Goal: Task Accomplishment & Management: Manage account settings

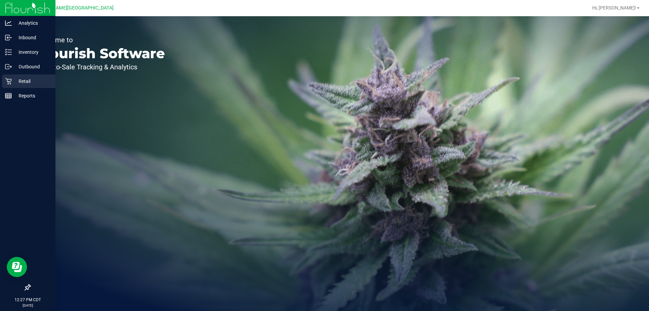
click at [10, 82] on icon at bounding box center [8, 81] width 7 height 7
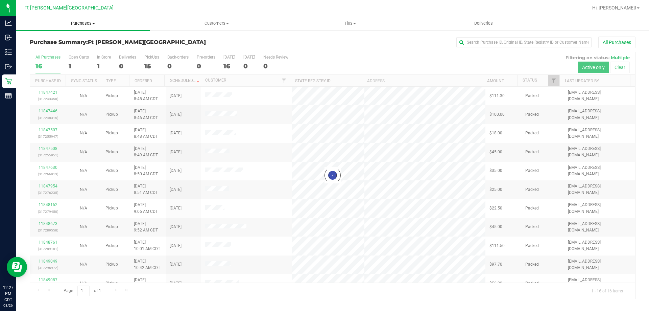
click at [79, 20] on uib-tab-heading "Purchases Summary of purchases Fulfillment All purchases" at bounding box center [83, 23] width 134 height 14
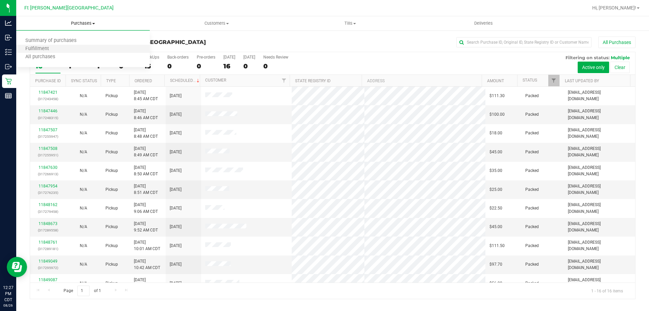
click at [67, 48] on li "Fulfillment" at bounding box center [83, 49] width 134 height 8
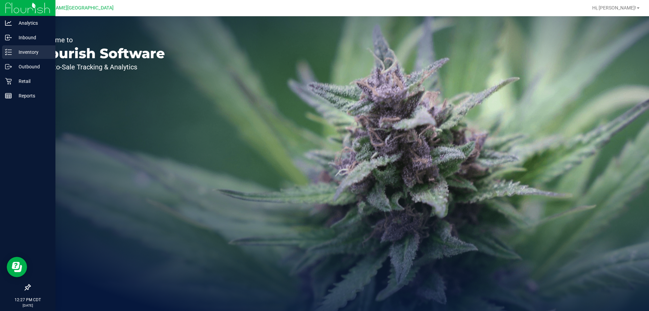
click at [16, 50] on p "Inventory" at bounding box center [32, 52] width 41 height 8
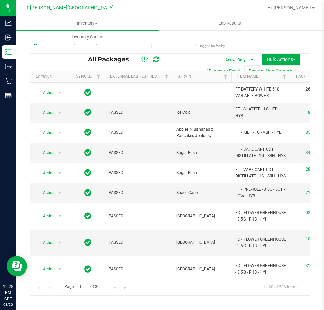
drag, startPoint x: 1, startPoint y: 10, endPoint x: 154, endPoint y: 11, distance: 153.2
click at [163, 10] on div at bounding box center [192, 7] width 142 height 13
click at [92, 23] on span "Inventory" at bounding box center [87, 23] width 142 height 6
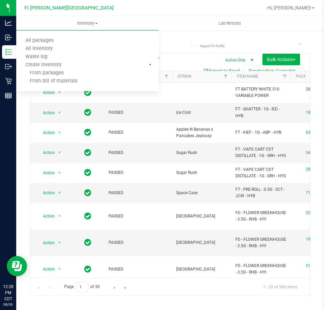
click at [114, 11] on div "Ft [PERSON_NAME][GEOGRAPHIC_DATA]" at bounding box center [69, 8] width 99 height 10
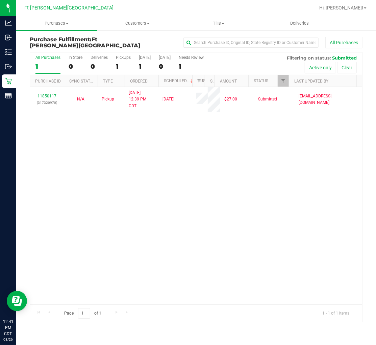
click at [86, 172] on div "11850117 (317320970) N/A Pickup [DATE] 12:39 PM CDT 8/26/2025 $27.00 Submitted …" at bounding box center [196, 195] width 332 height 217
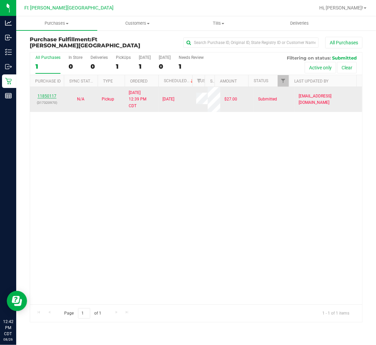
click at [51, 96] on link "11850117" at bounding box center [47, 96] width 19 height 5
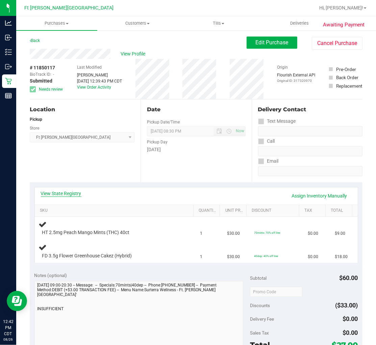
click at [69, 192] on link "View State Registry" at bounding box center [61, 193] width 41 height 7
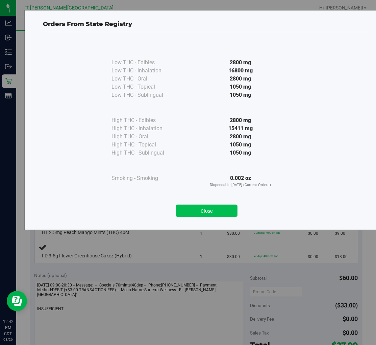
click at [219, 211] on button "Close" at bounding box center [207, 211] width 62 height 12
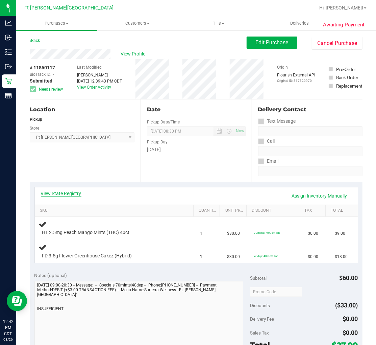
click at [72, 192] on link "View State Registry" at bounding box center [61, 193] width 41 height 7
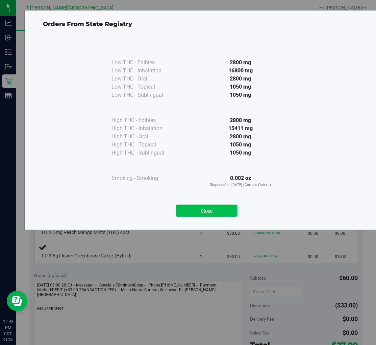
click at [215, 211] on button "Close" at bounding box center [207, 211] width 62 height 12
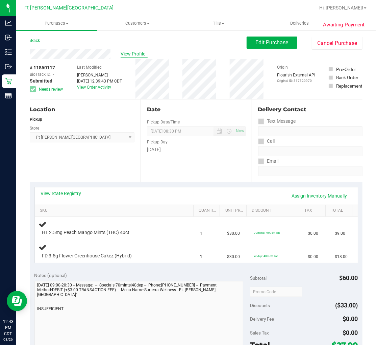
click at [127, 51] on span "View Profile" at bounding box center [134, 53] width 27 height 7
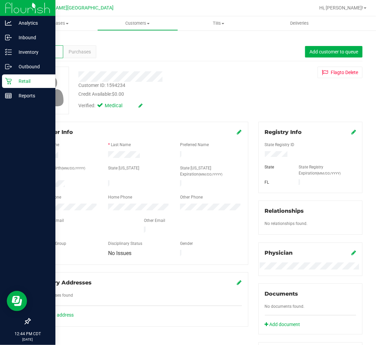
click at [10, 79] on icon at bounding box center [8, 81] width 6 height 6
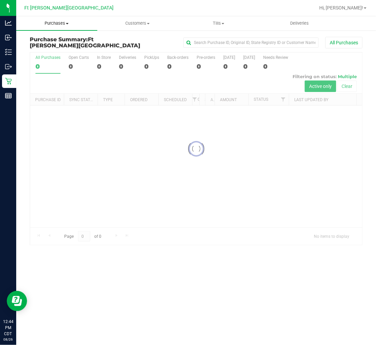
click at [60, 25] on span "Purchases" at bounding box center [56, 23] width 81 height 6
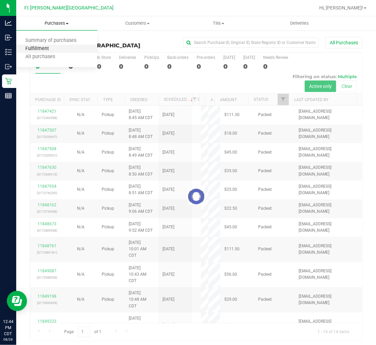
click at [52, 46] on span "Fulfillment" at bounding box center [37, 49] width 42 height 6
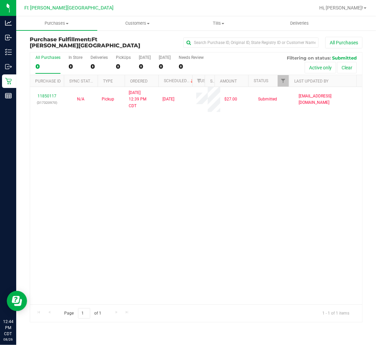
click at [93, 144] on div "11850117 (317320970) N/A Pickup 8/26/2025 12:39 PM CDT 8/26/2025 $27.00 Submitt…" at bounding box center [196, 195] width 332 height 217
click at [175, 167] on div "11850117 (317320970) N/A Pickup 8/26/2025 12:39 PM CDT 8/26/2025 $27.00 Submitt…" at bounding box center [196, 195] width 332 height 217
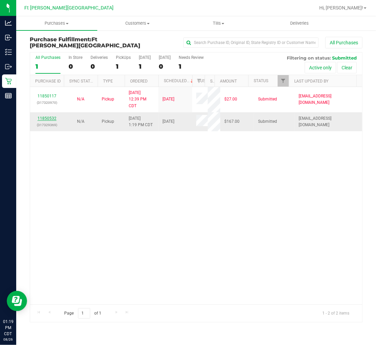
click at [51, 117] on link "11850532" at bounding box center [47, 118] width 19 height 5
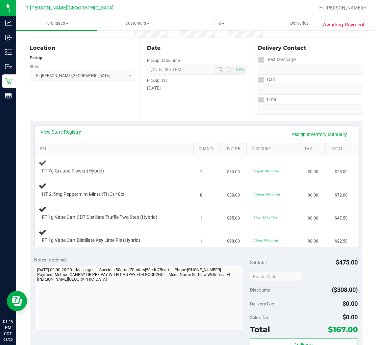
scroll to position [75, 0]
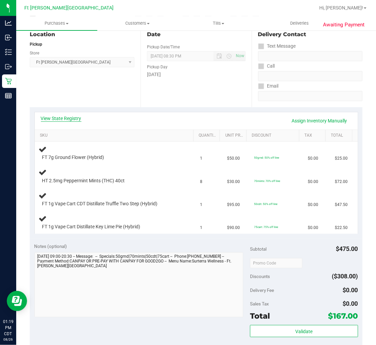
click at [66, 121] on link "View State Registry" at bounding box center [61, 118] width 41 height 7
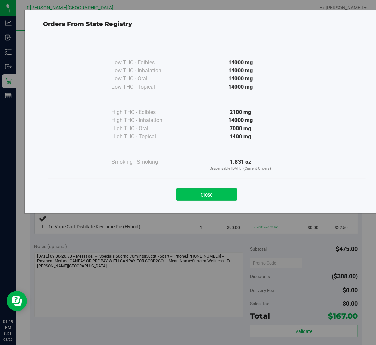
click at [200, 194] on button "Close" at bounding box center [207, 194] width 62 height 12
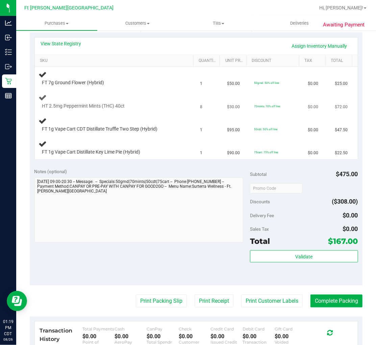
scroll to position [188, 0]
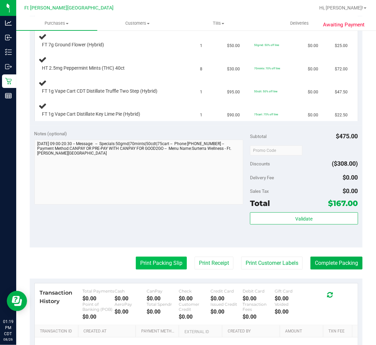
click at [156, 265] on button "Print Packing Slip" at bounding box center [161, 263] width 51 height 13
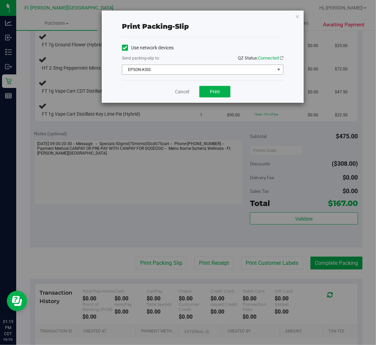
click at [189, 72] on span "EPSON-KISS" at bounding box center [198, 69] width 153 height 9
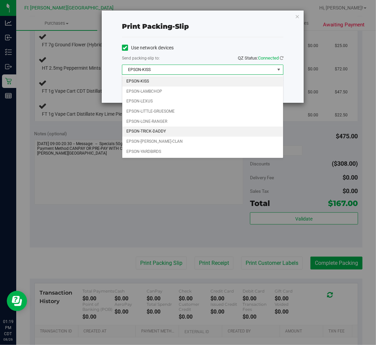
click at [160, 130] on li "EPSON-TRICK-DADDY" at bounding box center [202, 131] width 161 height 10
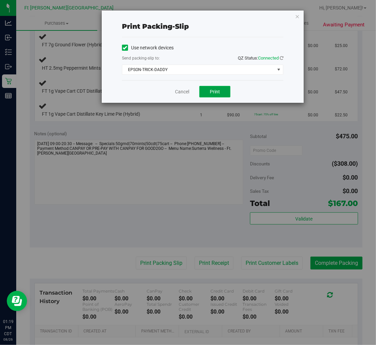
click at [208, 93] on button "Print" at bounding box center [215, 91] width 31 height 11
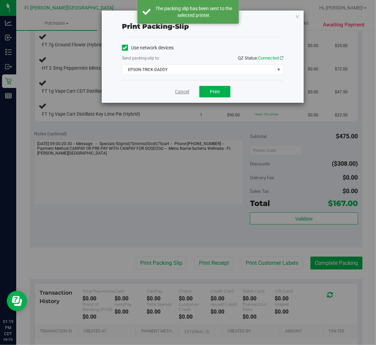
click at [181, 92] on link "Cancel" at bounding box center [182, 91] width 14 height 7
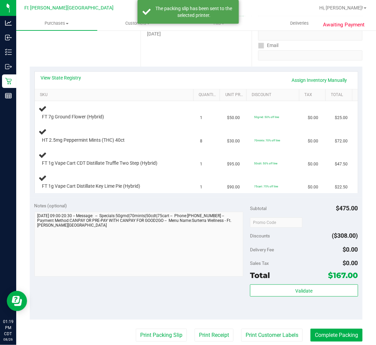
scroll to position [113, 0]
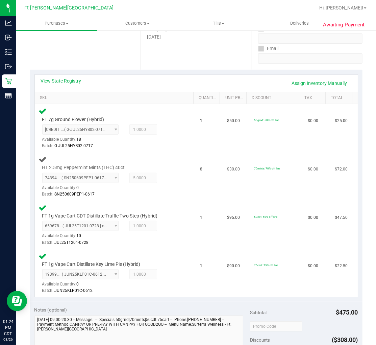
click at [178, 171] on div "HT 2.5mg Peppermint Mints (THC) 40ct 7439484687776509 ( SN250609PEP1-0617 | ori…" at bounding box center [116, 176] width 154 height 43
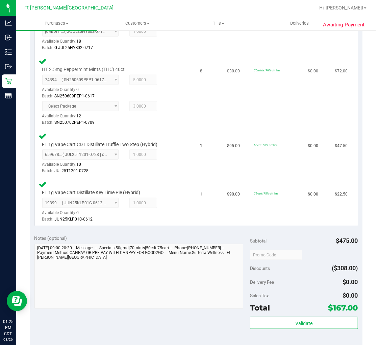
scroll to position [338, 0]
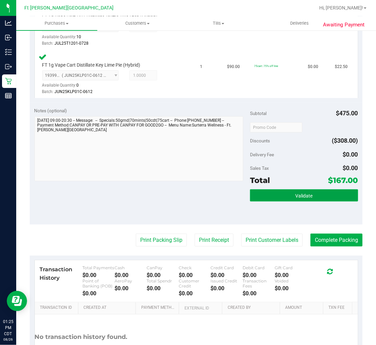
click at [266, 190] on button "Validate" at bounding box center [304, 195] width 108 height 12
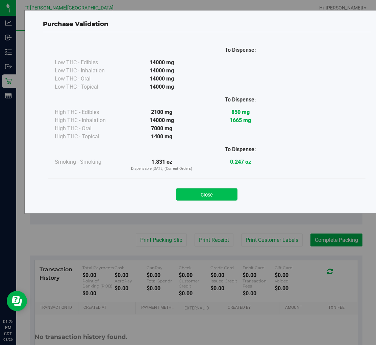
click at [207, 197] on button "Close" at bounding box center [207, 194] width 62 height 12
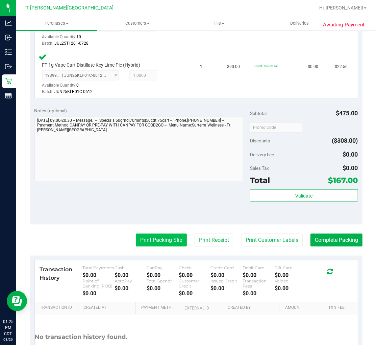
click at [154, 236] on button "Print Packing Slip" at bounding box center [161, 240] width 51 height 13
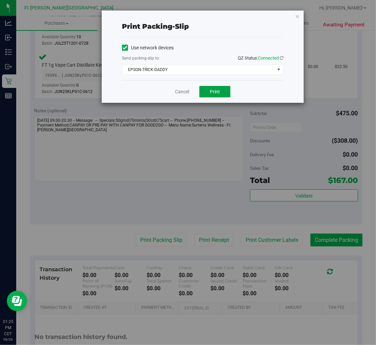
click at [212, 91] on span "Print" at bounding box center [215, 91] width 10 height 5
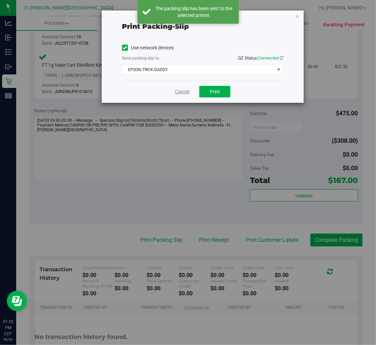
click at [181, 92] on link "Cancel" at bounding box center [182, 91] width 14 height 7
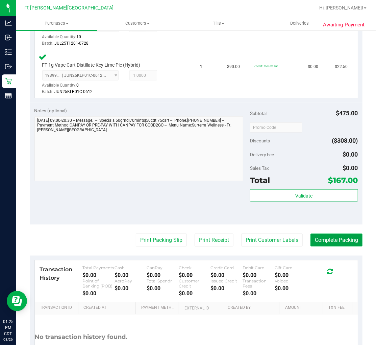
click at [337, 237] on button "Complete Packing" at bounding box center [337, 240] width 52 height 13
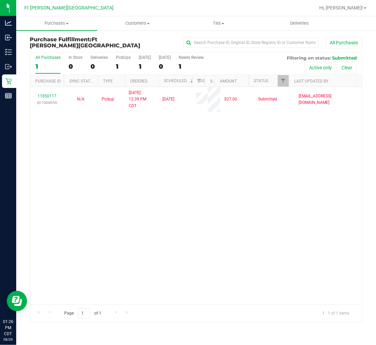
click at [182, 147] on div "11850117 (317320970) N/A Pickup 8/26/2025 12:39 PM CDT 8/26/2025 $27.00 Submitt…" at bounding box center [196, 195] width 332 height 217
click at [49, 65] on div "1" at bounding box center [48, 67] width 25 height 8
click at [0, 0] on input "All Purchases 1" at bounding box center [0, 0] width 0 height 0
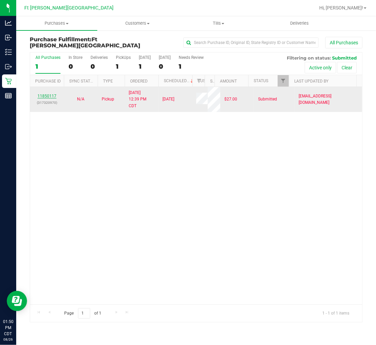
click at [53, 96] on link "11850117" at bounding box center [47, 96] width 19 height 5
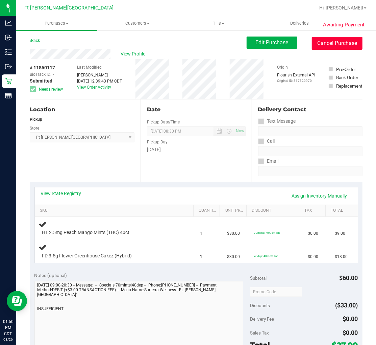
click at [323, 43] on button "Cancel Purchase" at bounding box center [337, 43] width 51 height 13
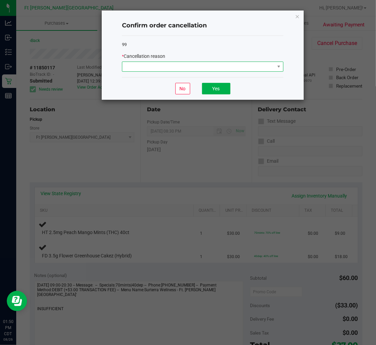
click at [154, 68] on span at bounding box center [198, 66] width 153 height 9
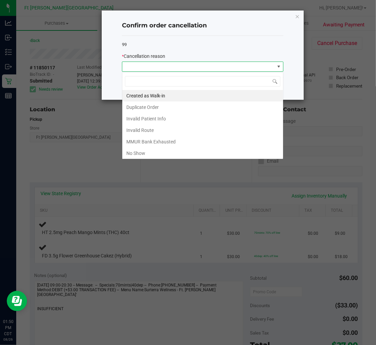
scroll to position [10, 161]
click at [157, 140] on li "MMUR Bank Exhausted" at bounding box center [202, 141] width 161 height 11
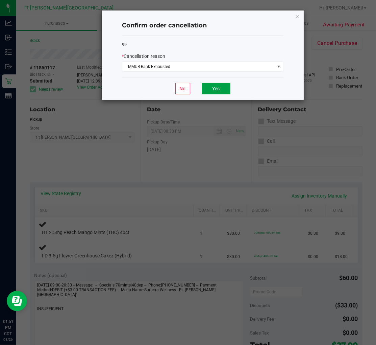
click at [215, 93] on button "Yes" at bounding box center [216, 88] width 28 height 11
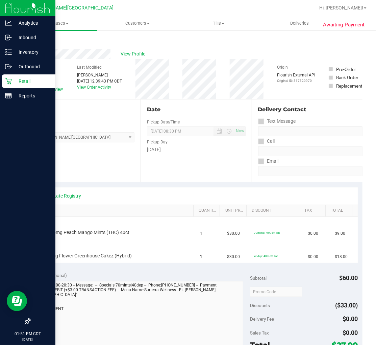
click at [9, 81] on icon at bounding box center [8, 81] width 6 height 6
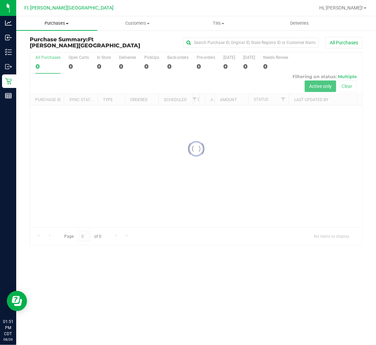
click at [60, 22] on span "Purchases" at bounding box center [56, 23] width 81 height 6
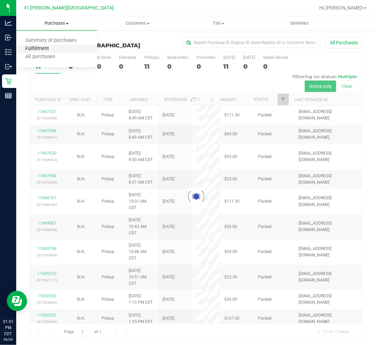
click at [49, 47] on span "Fulfillment" at bounding box center [37, 49] width 42 height 6
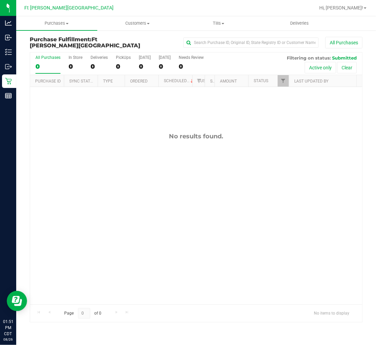
click at [75, 141] on div "No results found." at bounding box center [196, 218] width 332 height 263
click at [102, 129] on div "11850795 (317335450) N/A Pickup 8/26/2025 1:53 PM CDT 8/26/2025 $52.50 Submitte…" at bounding box center [196, 195] width 332 height 217
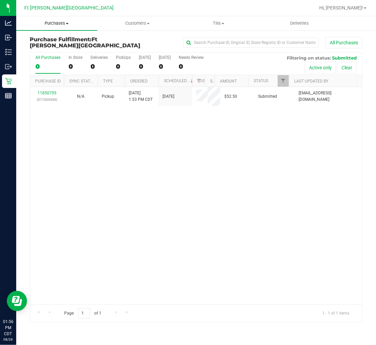
click at [61, 25] on span "Purchases" at bounding box center [56, 23] width 81 height 6
click at [51, 48] on span "Fulfillment" at bounding box center [37, 49] width 42 height 6
click at [96, 129] on div "11850795 (317335450) N/A Pickup 8/26/2025 1:53 PM CDT 8/26/2025 $52.50 Submitte…" at bounding box center [196, 195] width 332 height 217
click at [49, 93] on link "11850795" at bounding box center [47, 93] width 19 height 5
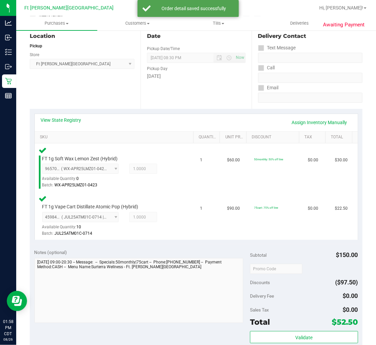
scroll to position [150, 0]
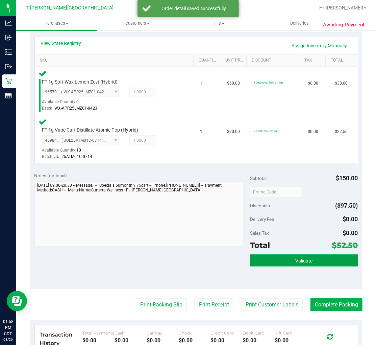
click at [291, 262] on button "Validate" at bounding box center [304, 260] width 108 height 12
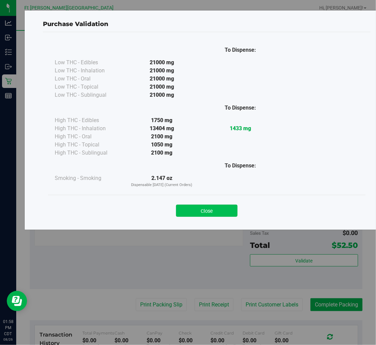
click at [201, 207] on button "Close" at bounding box center [207, 211] width 62 height 12
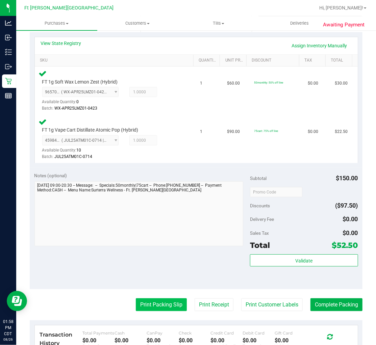
click at [154, 308] on button "Print Packing Slip" at bounding box center [161, 304] width 51 height 13
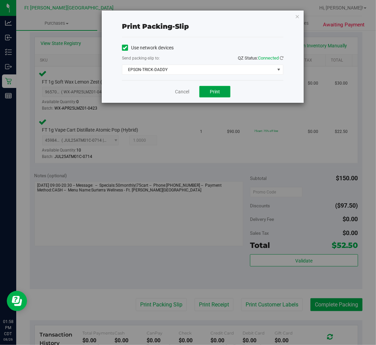
click at [208, 89] on button "Print" at bounding box center [215, 91] width 31 height 11
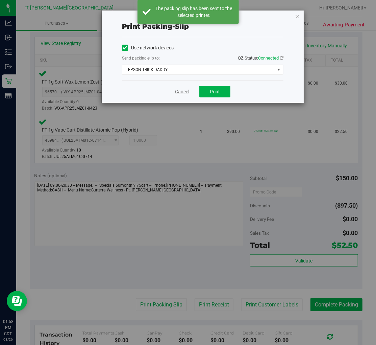
click at [181, 92] on link "Cancel" at bounding box center [182, 91] width 14 height 7
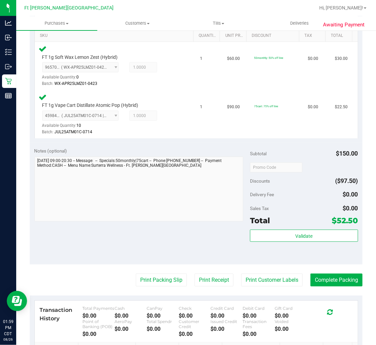
scroll to position [188, 0]
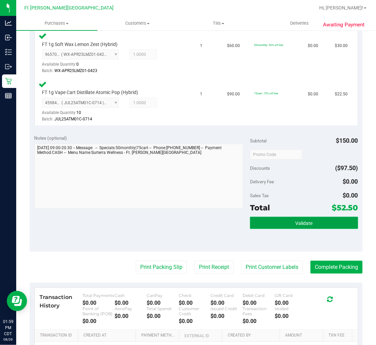
click at [266, 219] on button "Validate" at bounding box center [304, 223] width 108 height 12
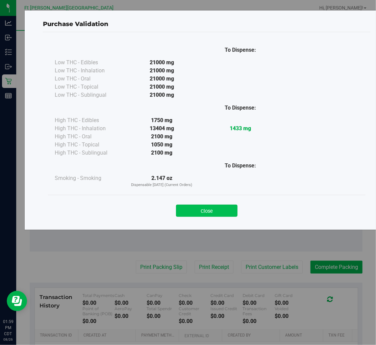
click at [213, 206] on button "Close" at bounding box center [207, 211] width 62 height 12
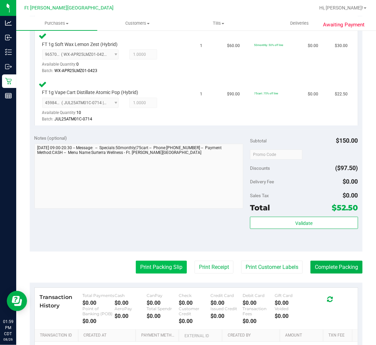
click at [159, 265] on button "Print Packing Slip" at bounding box center [161, 267] width 51 height 13
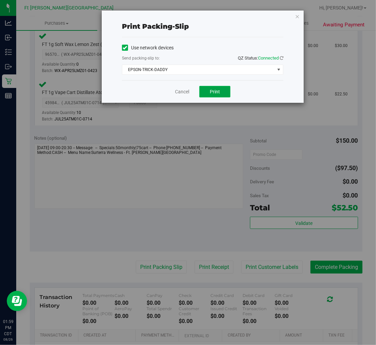
click at [217, 91] on span "Print" at bounding box center [215, 91] width 10 height 5
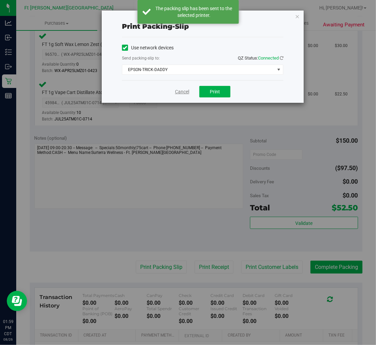
click at [177, 92] on link "Cancel" at bounding box center [182, 91] width 14 height 7
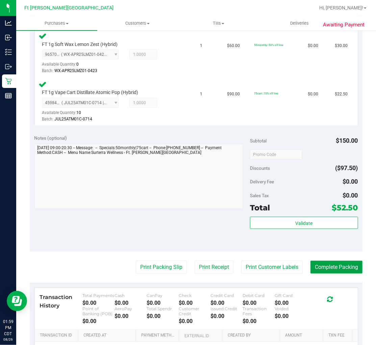
click at [323, 265] on button "Complete Packing" at bounding box center [337, 267] width 52 height 13
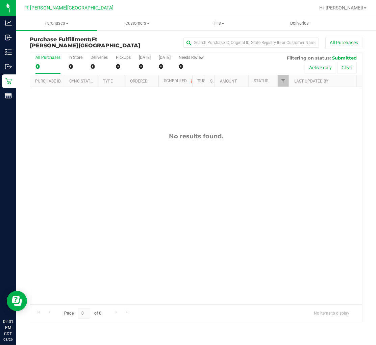
click at [91, 124] on div "No results found." at bounding box center [196, 218] width 332 height 263
click at [86, 99] on div "No results found." at bounding box center [196, 218] width 332 height 263
click at [211, 21] on span "Tills" at bounding box center [219, 23] width 80 height 6
click at [204, 38] on span "Manage tills" at bounding box center [201, 41] width 46 height 6
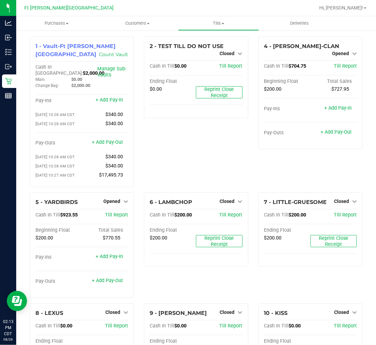
click at [156, 139] on div "2 - TEST TILL DO NOT USE Closed Open Till Cash In Till $0.00 Till Report Ending…" at bounding box center [196, 115] width 114 height 156
click at [107, 53] on link "Count Vault" at bounding box center [113, 54] width 29 height 6
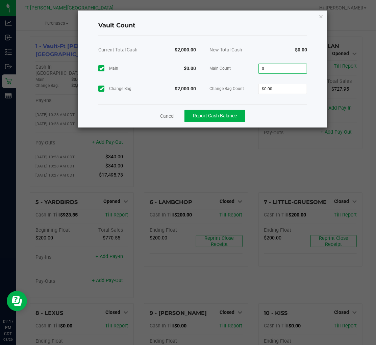
click at [272, 70] on input "0" at bounding box center [283, 68] width 48 height 9
type input "$0.00"
click at [276, 86] on input "0" at bounding box center [283, 88] width 48 height 9
type input "$2,000.00"
click at [268, 111] on div "Cancel Report Cash Balance" at bounding box center [202, 115] width 209 height 23
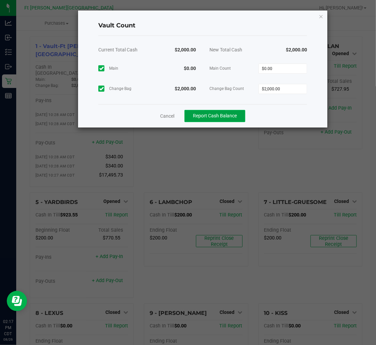
click at [234, 116] on span "Report Cash Balance" at bounding box center [215, 115] width 44 height 5
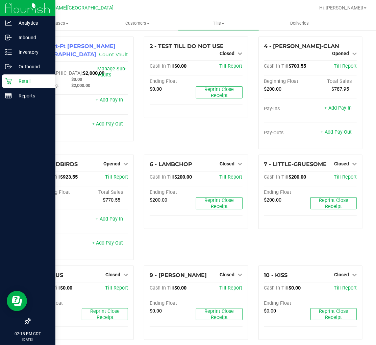
click at [12, 84] on p "Retail" at bounding box center [32, 81] width 41 height 8
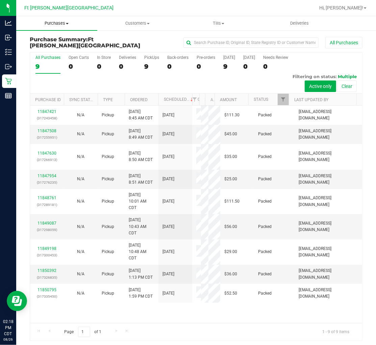
click at [59, 22] on span "Purchases" at bounding box center [56, 23] width 81 height 6
click at [51, 50] on span "Fulfillment" at bounding box center [37, 49] width 42 height 6
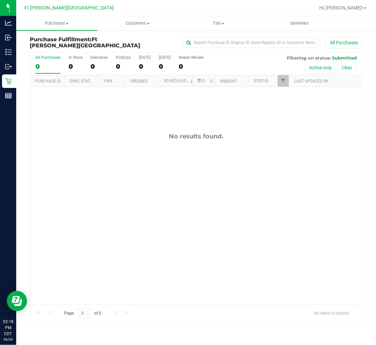
click at [116, 144] on div "No results found." at bounding box center [196, 218] width 332 height 263
click at [100, 169] on div "No results found." at bounding box center [196, 218] width 332 height 263
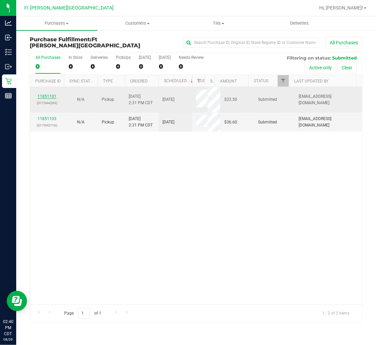
click at [51, 98] on link "11851101" at bounding box center [47, 96] width 19 height 5
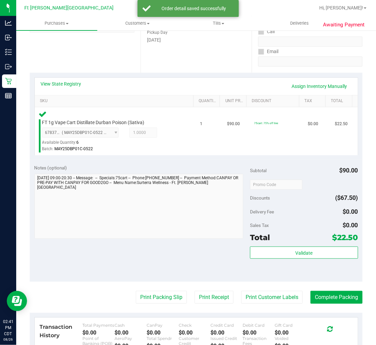
scroll to position [113, 0]
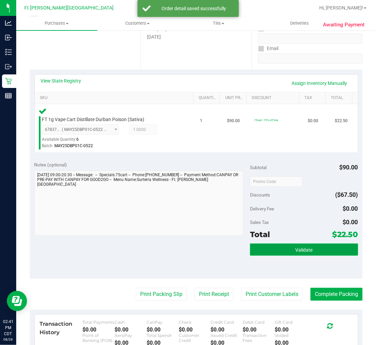
click at [266, 250] on button "Validate" at bounding box center [304, 249] width 108 height 12
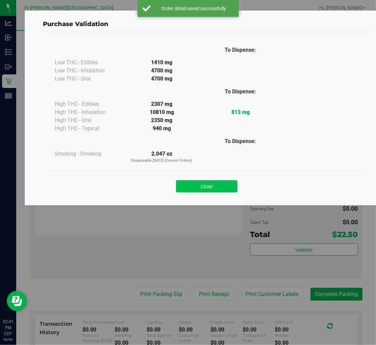
click at [211, 187] on button "Close" at bounding box center [207, 186] width 62 height 12
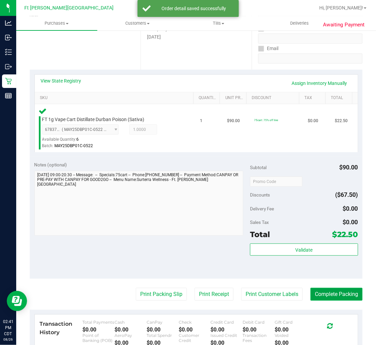
click at [319, 289] on button "Complete Packing" at bounding box center [337, 294] width 52 height 13
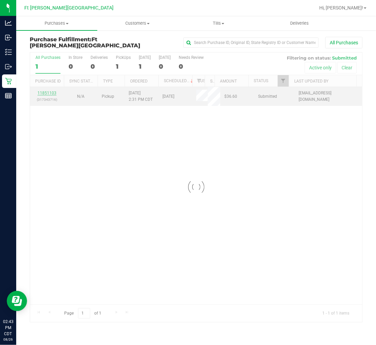
click at [48, 92] on div "Loading... All Purchases 1 In Store 0 Deliveries 0 PickUps 1 Today 1 Tomorrow 0…" at bounding box center [196, 187] width 333 height 270
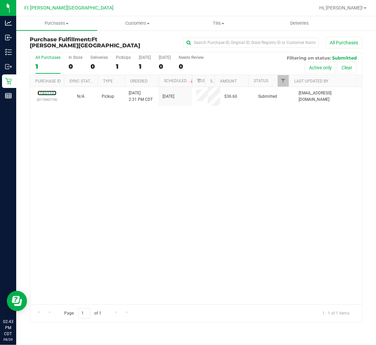
click at [48, 92] on link "11851103" at bounding box center [47, 93] width 19 height 5
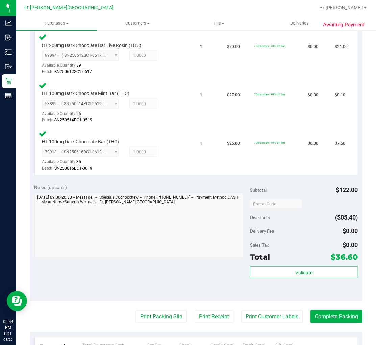
scroll to position [188, 0]
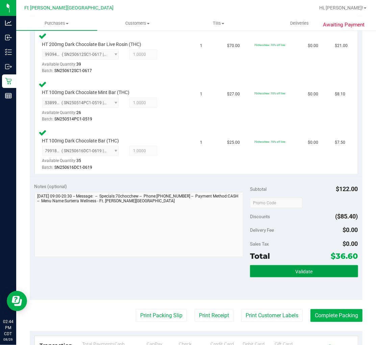
click at [288, 266] on button "Validate" at bounding box center [304, 271] width 108 height 12
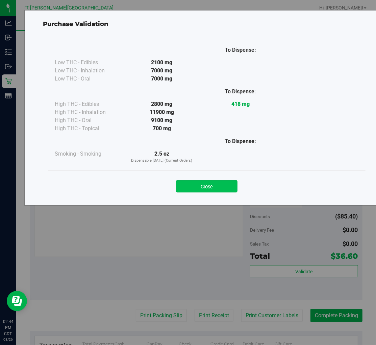
click at [221, 186] on button "Close" at bounding box center [207, 186] width 62 height 12
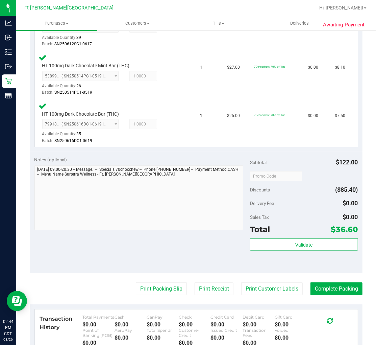
scroll to position [263, 0]
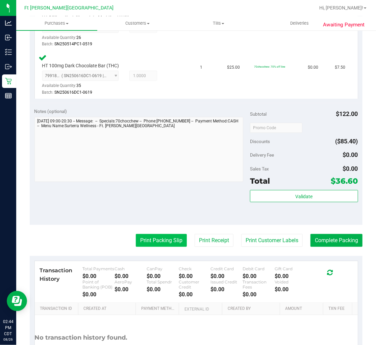
click at [166, 242] on button "Print Packing Slip" at bounding box center [161, 240] width 51 height 13
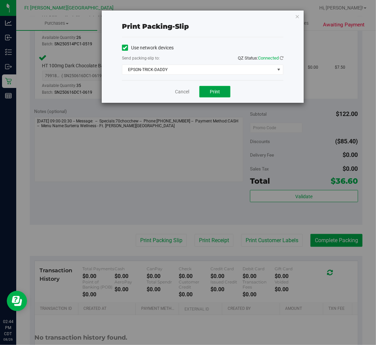
click at [215, 89] on span "Print" at bounding box center [215, 91] width 10 height 5
click at [183, 91] on link "Cancel" at bounding box center [182, 91] width 14 height 7
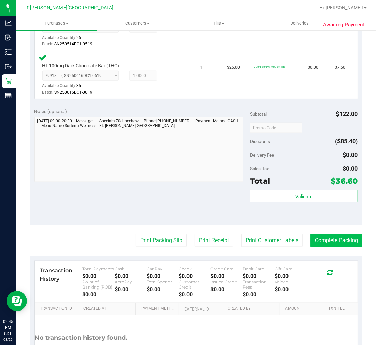
click at [331, 237] on button "Complete Packing" at bounding box center [337, 240] width 52 height 13
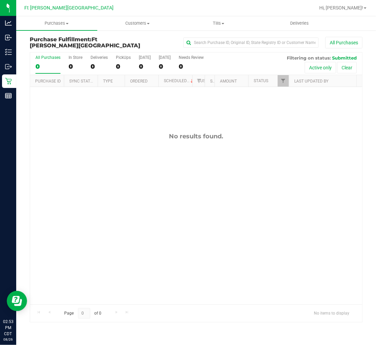
click at [87, 119] on div "No results found." at bounding box center [196, 218] width 332 height 263
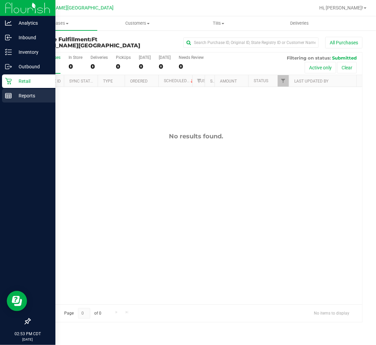
click at [5, 92] on icon at bounding box center [8, 95] width 7 height 7
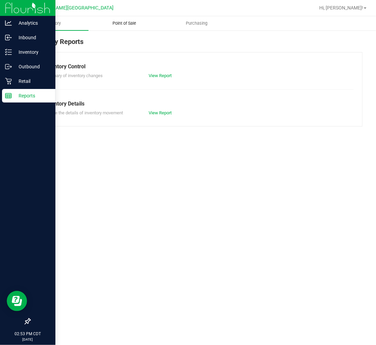
click at [123, 21] on span "Point of Sale" at bounding box center [124, 23] width 42 height 6
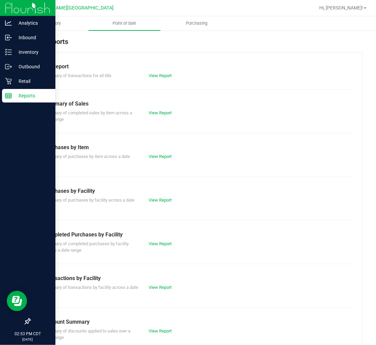
click at [160, 246] on div "View Report" at bounding box center [170, 243] width 52 height 7
click at [159, 241] on link "View Report" at bounding box center [160, 243] width 23 height 5
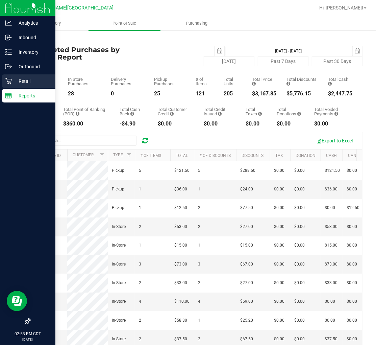
click at [7, 79] on icon at bounding box center [8, 81] width 6 height 6
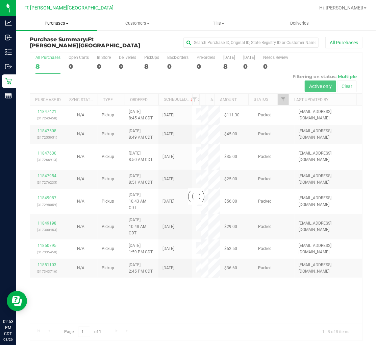
click at [61, 23] on span "Purchases" at bounding box center [56, 23] width 81 height 6
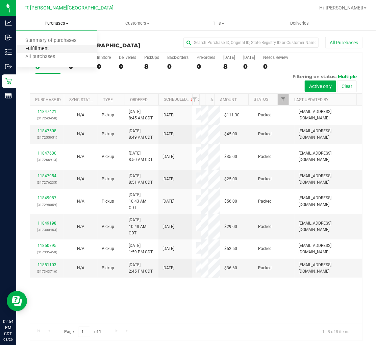
click at [55, 47] on span "Fulfillment" at bounding box center [37, 49] width 42 height 6
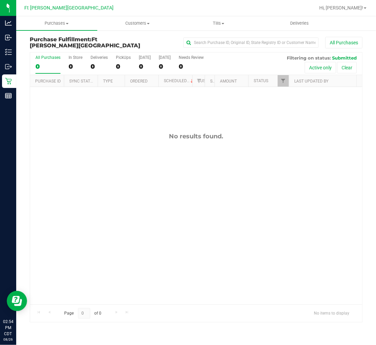
click at [91, 123] on div "No results found." at bounding box center [196, 218] width 332 height 263
click at [88, 129] on div "No results found." at bounding box center [196, 218] width 332 height 263
click at [135, 127] on div "No results found." at bounding box center [196, 218] width 332 height 263
click at [64, 122] on div "No results found." at bounding box center [196, 218] width 332 height 263
click at [117, 161] on div "No results found." at bounding box center [196, 218] width 332 height 263
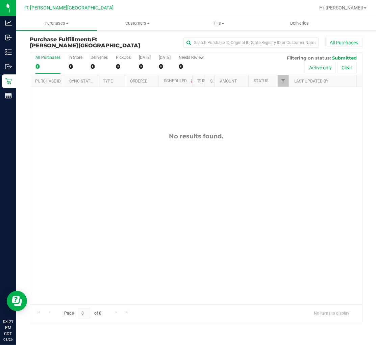
click at [82, 140] on div "No results found." at bounding box center [196, 136] width 332 height 7
click at [89, 131] on div "No results found." at bounding box center [196, 218] width 332 height 263
click at [86, 171] on div "No results found." at bounding box center [196, 218] width 332 height 263
click at [93, 166] on div "No results found." at bounding box center [196, 218] width 332 height 263
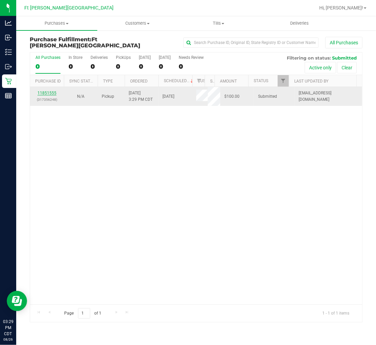
click at [48, 93] on link "11851555" at bounding box center [47, 93] width 19 height 5
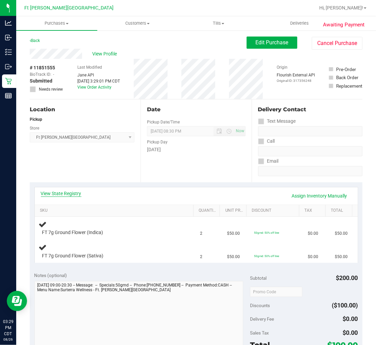
click at [72, 192] on link "View State Registry" at bounding box center [61, 193] width 41 height 7
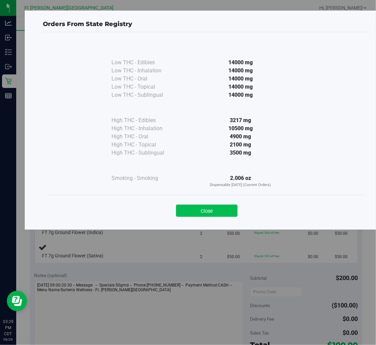
click at [193, 206] on button "Close" at bounding box center [207, 211] width 62 height 12
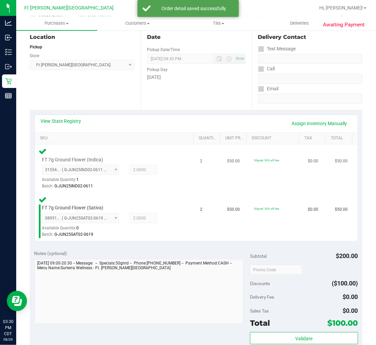
scroll to position [150, 0]
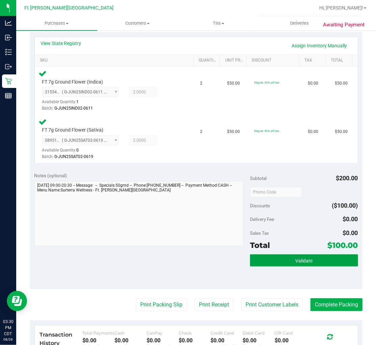
click at [280, 257] on button "Validate" at bounding box center [304, 260] width 108 height 12
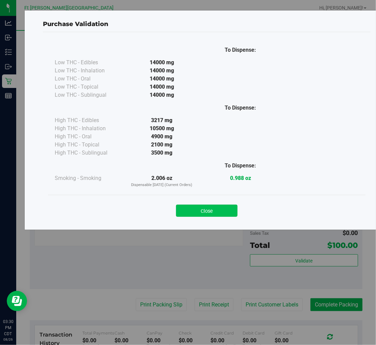
click at [207, 211] on button "Close" at bounding box center [207, 211] width 62 height 12
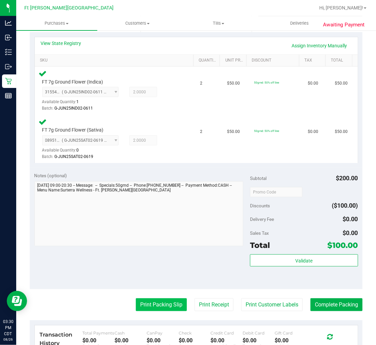
click at [159, 307] on button "Print Packing Slip" at bounding box center [161, 304] width 51 height 13
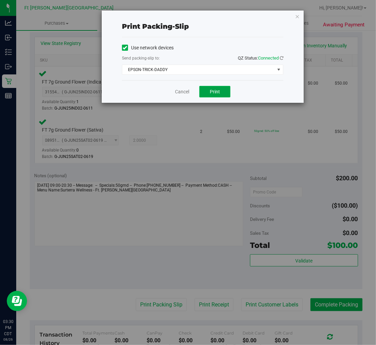
click at [222, 96] on button "Print" at bounding box center [215, 91] width 31 height 11
click at [186, 90] on link "Cancel" at bounding box center [182, 91] width 14 height 7
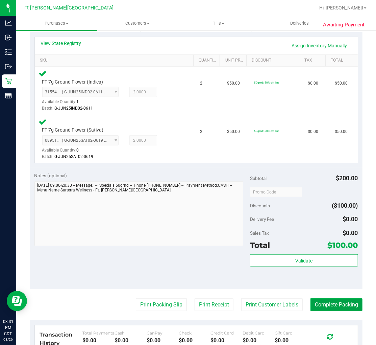
click at [330, 305] on button "Complete Packing" at bounding box center [337, 304] width 52 height 13
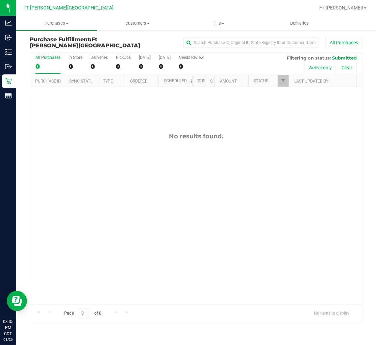
click at [71, 124] on div "No results found." at bounding box center [196, 218] width 332 height 263
click at [95, 154] on div "No results found." at bounding box center [196, 218] width 332 height 263
click at [362, 5] on span "Hi, [PERSON_NAME]!" at bounding box center [342, 7] width 44 height 5
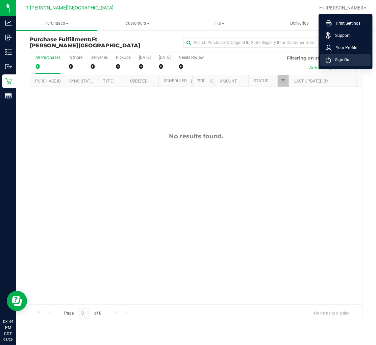
click at [348, 61] on span "Sign Out" at bounding box center [341, 59] width 20 height 7
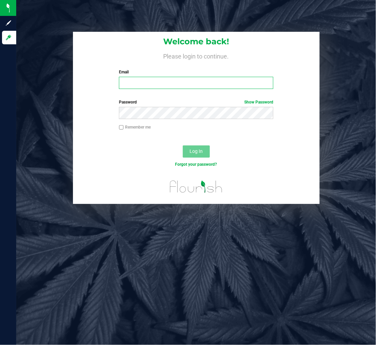
click at [153, 78] on input "Email" at bounding box center [196, 83] width 155 height 12
type input "kvasko@liveparallel.com"
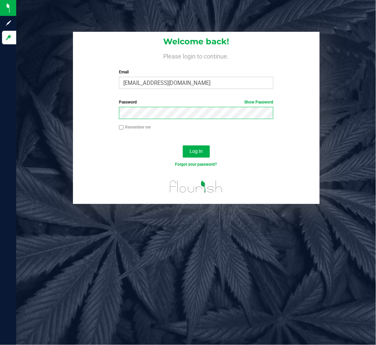
click at [183, 145] on button "Log In" at bounding box center [196, 151] width 27 height 12
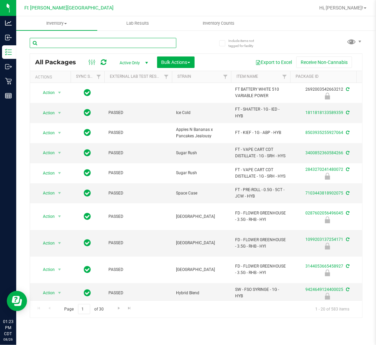
click at [64, 44] on input "text" at bounding box center [103, 43] width 147 height 10
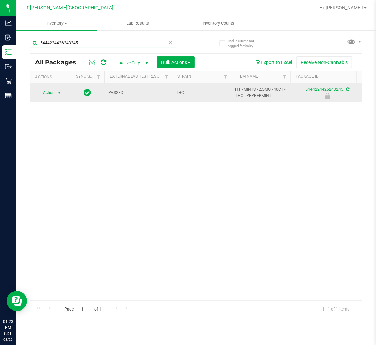
type input "5444224426243245"
click at [58, 92] on span "select" at bounding box center [59, 92] width 5 height 5
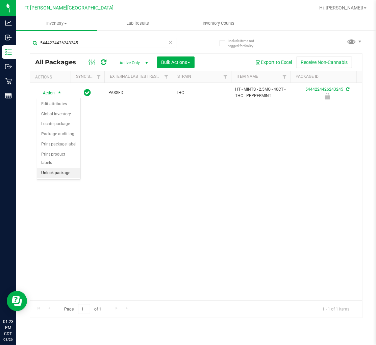
click at [52, 176] on li "Unlock package" at bounding box center [58, 173] width 43 height 10
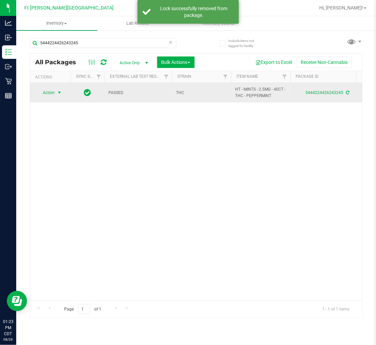
click at [54, 92] on span "Action" at bounding box center [46, 92] width 18 height 9
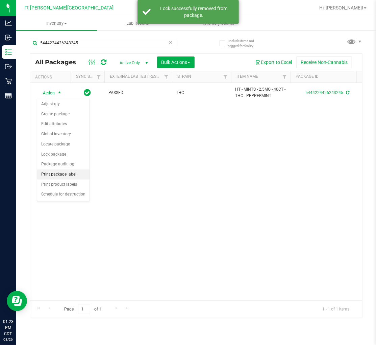
click at [70, 173] on li "Print package label" at bounding box center [63, 174] width 52 height 10
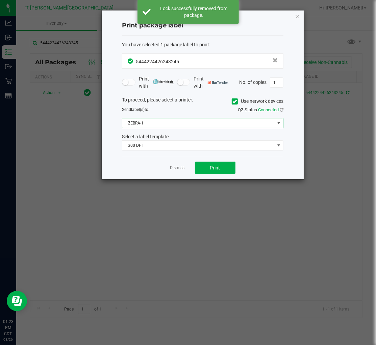
click at [162, 124] on span "ZEBRA-1" at bounding box center [198, 122] width 153 height 9
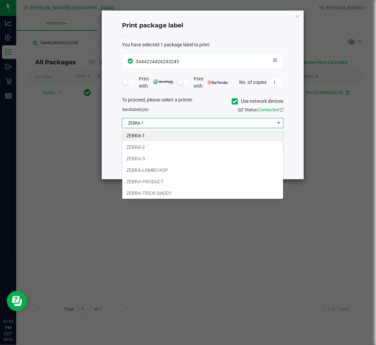
scroll to position [10, 161]
click at [149, 157] on li "ZEBRA-3" at bounding box center [202, 158] width 161 height 11
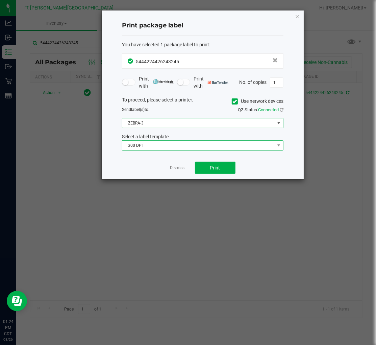
click at [177, 147] on span "300 DPI" at bounding box center [198, 145] width 153 height 9
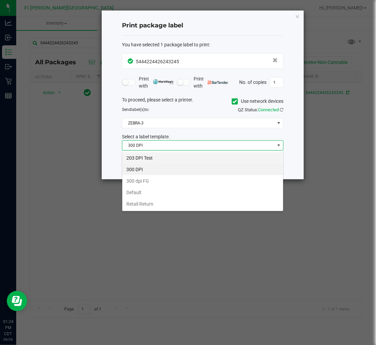
click at [157, 156] on li "203 DPI Test" at bounding box center [202, 157] width 161 height 11
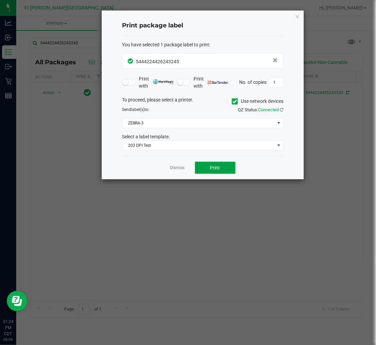
click at [207, 163] on button "Print" at bounding box center [215, 168] width 41 height 12
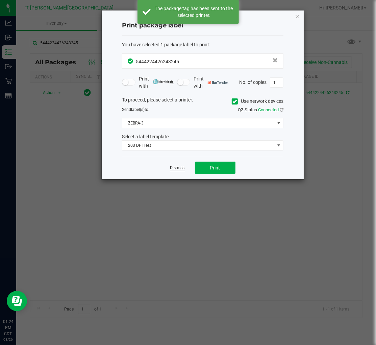
click at [182, 167] on link "Dismiss" at bounding box center [177, 168] width 15 height 6
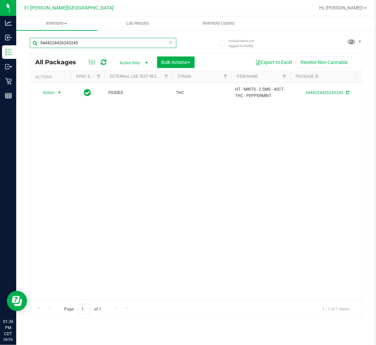
click at [91, 39] on input "5444224426243245" at bounding box center [103, 43] width 147 height 10
paste input "​W-JUN25FFP01-0701"
type input "​W-JUN25FFP01-0701"
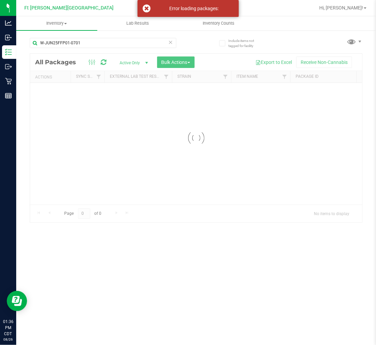
click at [170, 42] on icon at bounding box center [170, 42] width 5 height 8
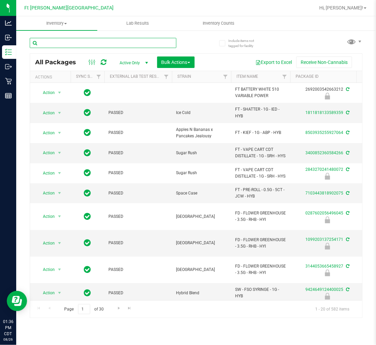
click at [95, 45] on input "text" at bounding box center [103, 43] width 147 height 10
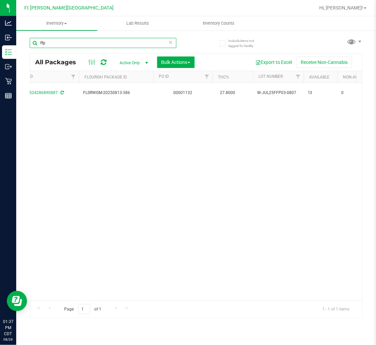
scroll to position [0, 293]
click at [78, 40] on input "ffp" at bounding box center [103, 43] width 147 height 10
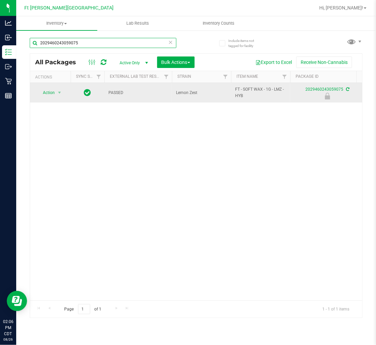
type input "2029460243059075"
click at [54, 93] on span "Action" at bounding box center [46, 92] width 18 height 9
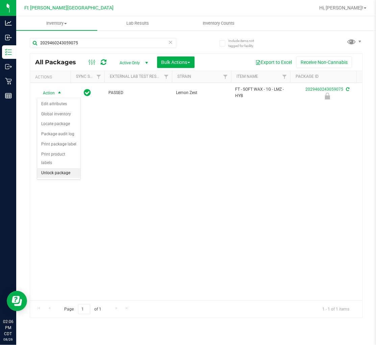
click at [67, 171] on li "Unlock package" at bounding box center [58, 173] width 43 height 10
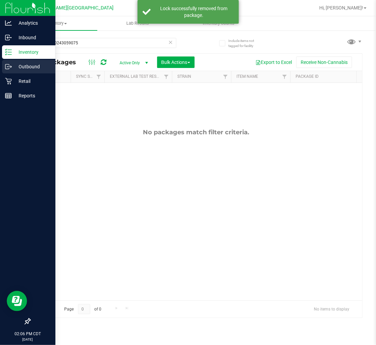
click at [18, 66] on p "Outbound" at bounding box center [32, 67] width 41 height 8
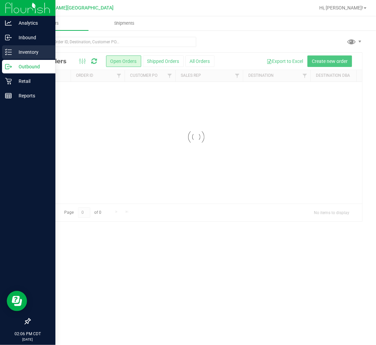
click at [27, 53] on p "Inventory" at bounding box center [32, 52] width 41 height 8
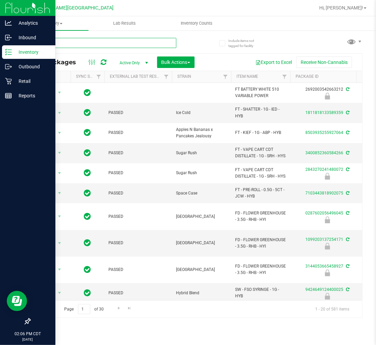
click at [94, 44] on input "text" at bounding box center [103, 43] width 147 height 10
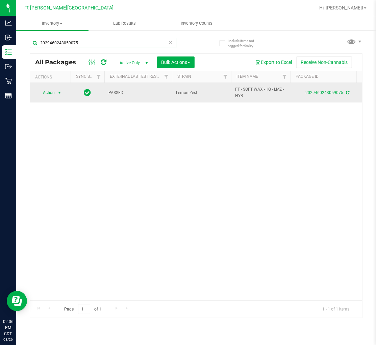
type input "2029460243059075"
click at [45, 90] on span "Action" at bounding box center [46, 92] width 18 height 9
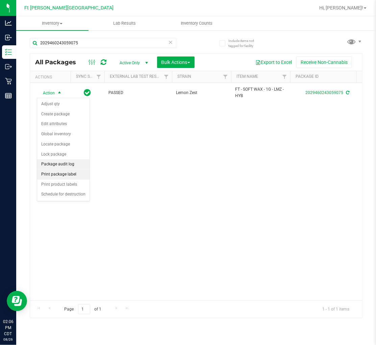
click at [60, 173] on li "Print package label" at bounding box center [63, 174] width 52 height 10
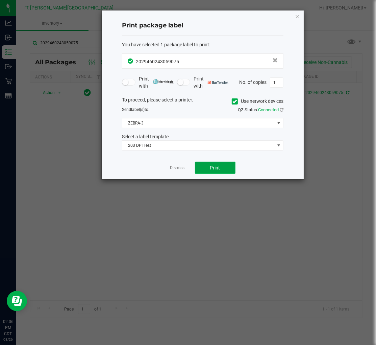
click at [206, 165] on button "Print" at bounding box center [215, 168] width 41 height 12
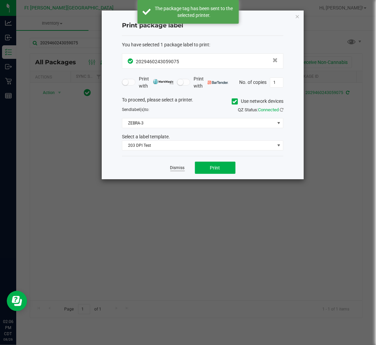
click at [179, 168] on link "Dismiss" at bounding box center [177, 168] width 15 height 6
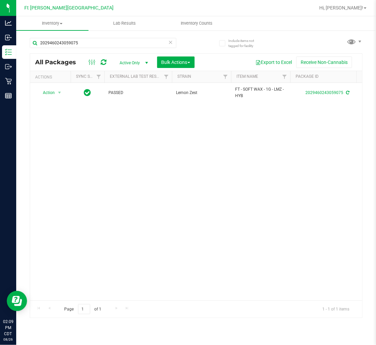
click at [171, 42] on icon at bounding box center [170, 42] width 5 height 8
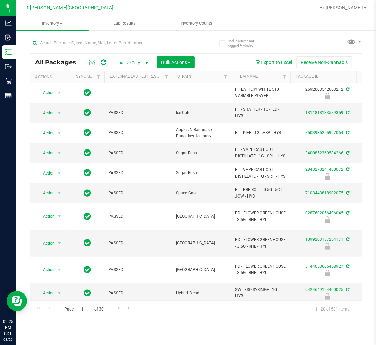
click at [134, 61] on span "Active Only" at bounding box center [132, 62] width 37 height 9
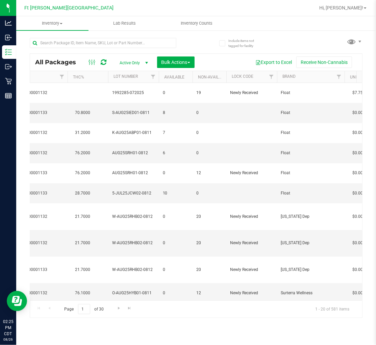
scroll to position [0, 451]
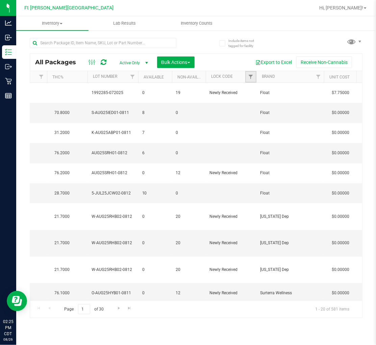
click at [254, 75] on link "Filter" at bounding box center [251, 76] width 11 height 11
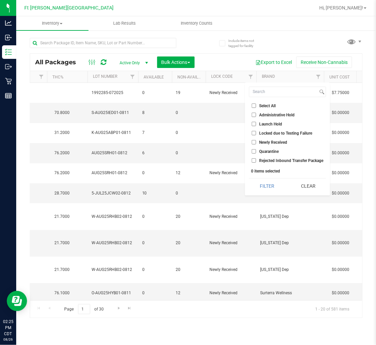
click at [254, 124] on input "Launch Hold" at bounding box center [254, 124] width 4 height 4
checkbox input "true"
click at [273, 186] on button "Filter" at bounding box center [267, 186] width 36 height 15
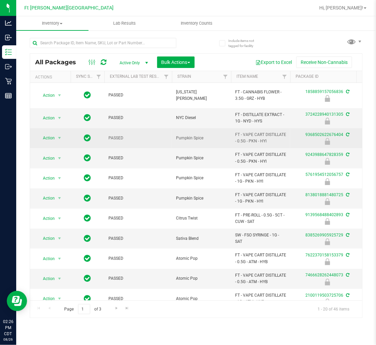
drag, startPoint x: 176, startPoint y: 133, endPoint x: 209, endPoint y: 132, distance: 32.8
click at [209, 135] on span "Pumpkin Spice" at bounding box center [201, 138] width 51 height 6
copy span "Pumpkin Spice"
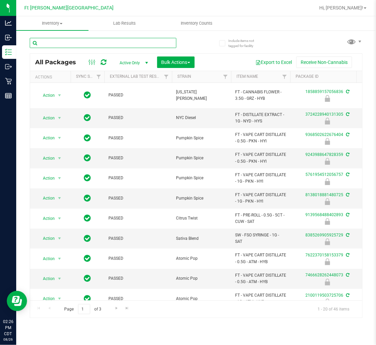
click at [89, 41] on input "text" at bounding box center [103, 43] width 147 height 10
paste input "Pumpkin Spice"
type input "Pumpkin Spice"
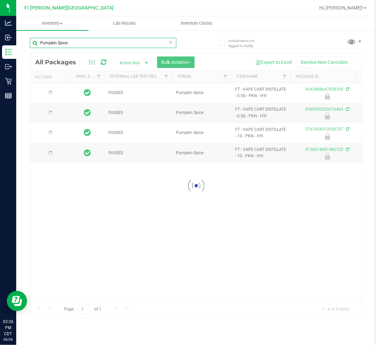
checkbox input "true"
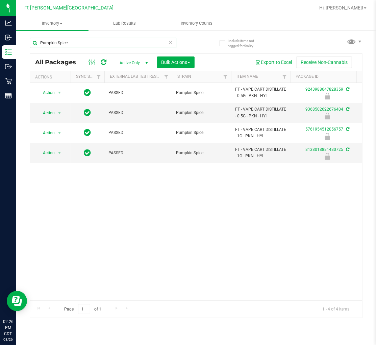
scroll to position [0, 36]
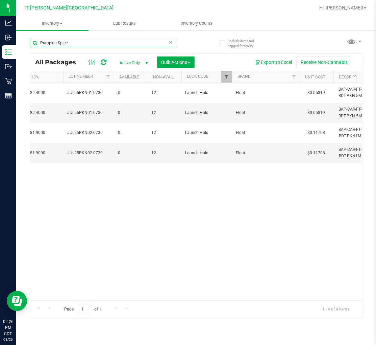
type input "Pumpkin Spice"
click at [225, 74] on span "Filter" at bounding box center [226, 76] width 5 height 5
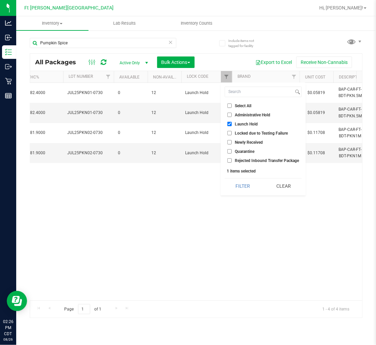
click at [231, 123] on input "Launch Hold" at bounding box center [230, 124] width 4 height 4
checkbox input "false"
click at [244, 183] on button "Filter" at bounding box center [243, 186] width 36 height 15
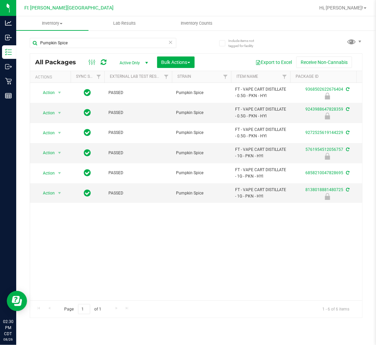
drag, startPoint x: 99, startPoint y: 298, endPoint x: 4, endPoint y: 4, distance: 308.8
click at [174, 56] on button "Bulk Actions" at bounding box center [176, 61] width 38 height 11
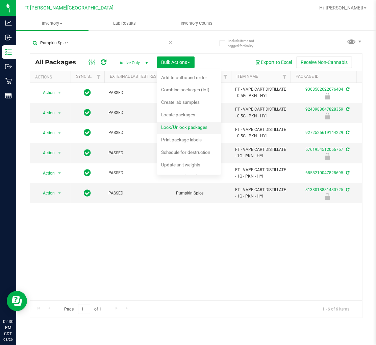
click at [180, 127] on span "Lock/Unlock packages" at bounding box center [184, 126] width 46 height 5
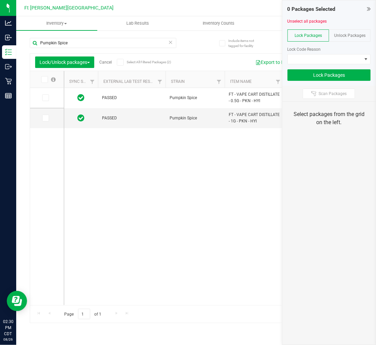
click at [348, 36] on span "Unlock Packages" at bounding box center [349, 35] width 31 height 5
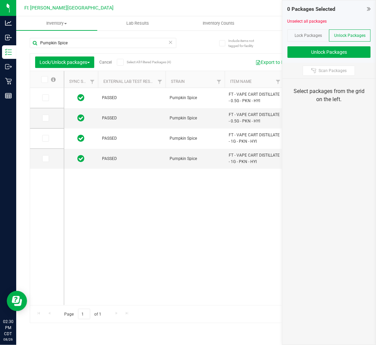
click at [46, 79] on icon at bounding box center [44, 79] width 4 height 0
click at [0, 0] on input "checkbox" at bounding box center [0, 0] width 0 height 0
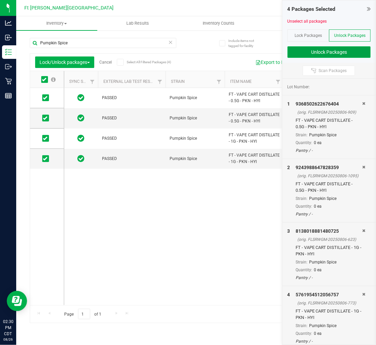
click at [309, 52] on button "Unlock Packages" at bounding box center [329, 51] width 83 height 11
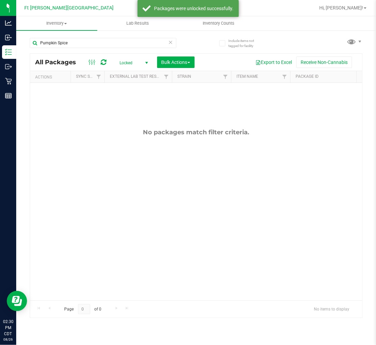
click at [144, 62] on span "select" at bounding box center [146, 62] width 5 height 5
click at [136, 74] on li "Active Only" at bounding box center [132, 74] width 37 height 10
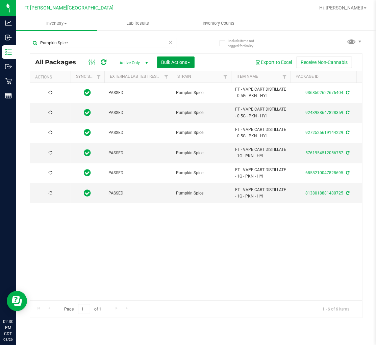
click at [182, 62] on span "Bulk Actions" at bounding box center [176, 62] width 29 height 5
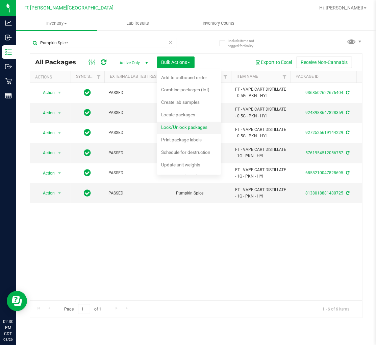
click at [182, 129] on span "Lock/Unlock packages" at bounding box center [184, 126] width 46 height 5
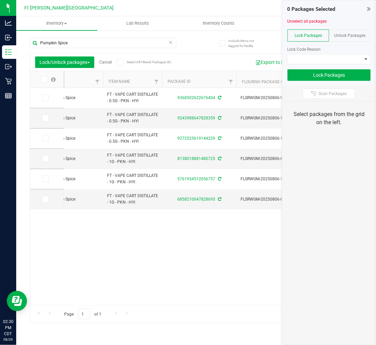
scroll to position [0, 132]
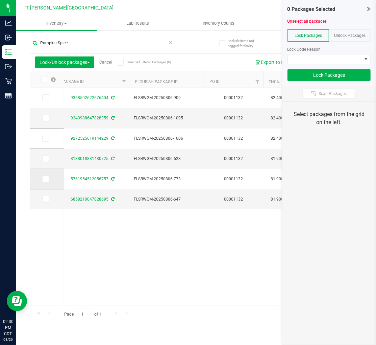
click at [44, 179] on icon at bounding box center [45, 179] width 4 height 0
click at [0, 0] on input "checkbox" at bounding box center [0, 0] width 0 height 0
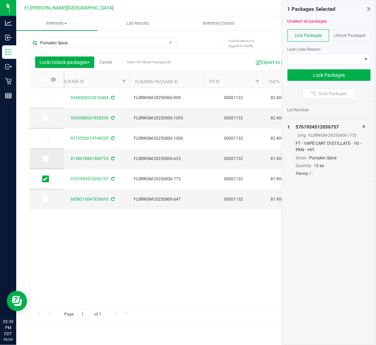
click at [45, 159] on icon at bounding box center [45, 159] width 4 height 0
click at [0, 0] on input "checkbox" at bounding box center [0, 0] width 0 height 0
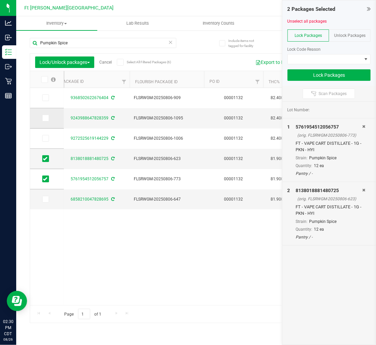
click at [45, 118] on icon at bounding box center [45, 118] width 4 height 0
click at [0, 0] on input "checkbox" at bounding box center [0, 0] width 0 height 0
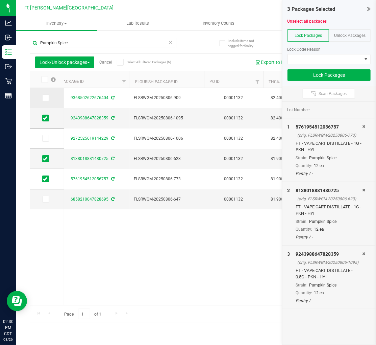
click at [45, 98] on icon at bounding box center [45, 98] width 4 height 0
click at [0, 0] on input "checkbox" at bounding box center [0, 0] width 0 height 0
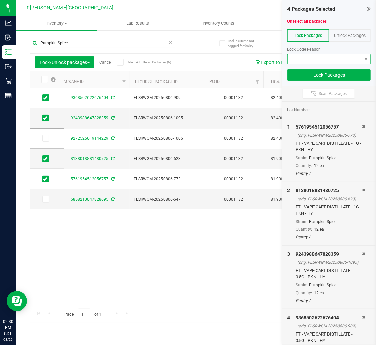
click at [312, 60] on span at bounding box center [325, 58] width 74 height 9
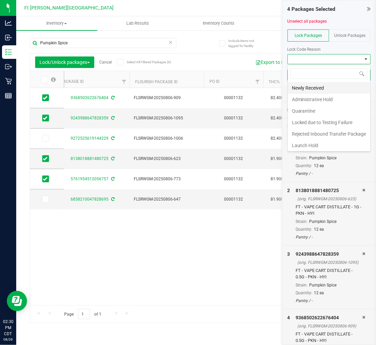
click at [317, 86] on li "Newly Received" at bounding box center [329, 87] width 83 height 11
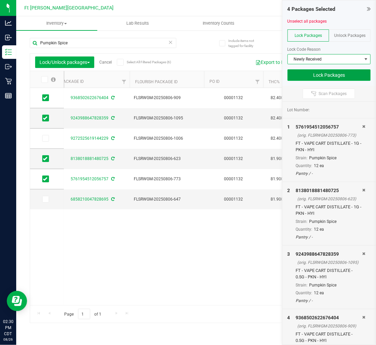
click at [322, 75] on button "Lock Packages" at bounding box center [329, 74] width 83 height 11
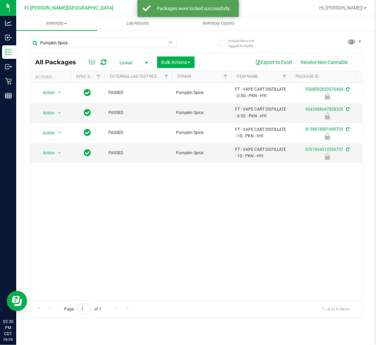
click at [169, 42] on icon at bounding box center [170, 42] width 5 height 8
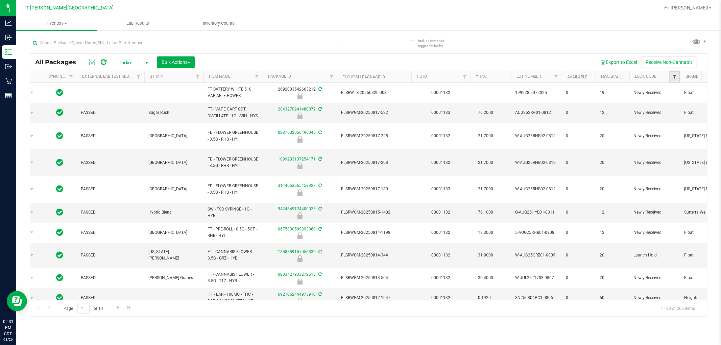
click at [376, 77] on span "Filter" at bounding box center [674, 76] width 5 height 5
click at [376, 122] on input "Launch Hold" at bounding box center [652, 124] width 4 height 4
checkbox input "true"
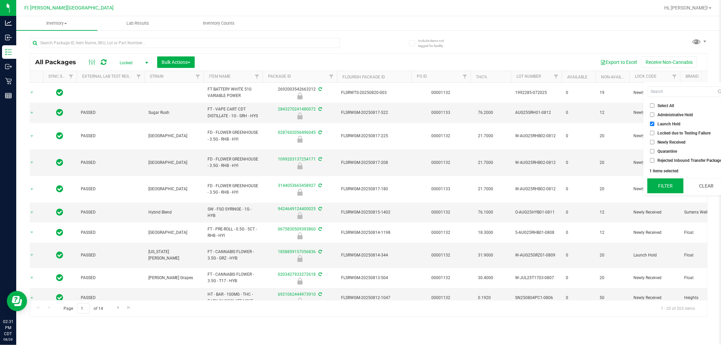
click at [376, 184] on button "Filter" at bounding box center [666, 186] width 36 height 15
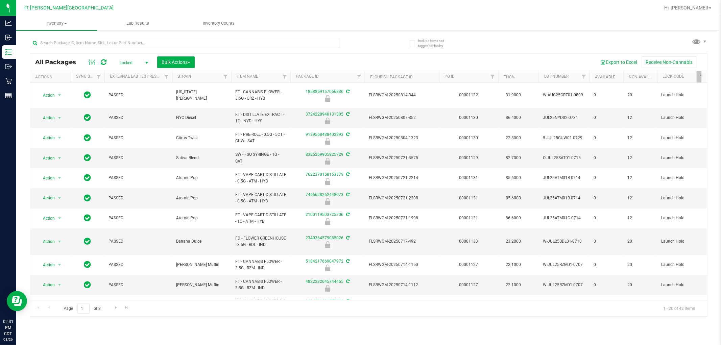
click at [184, 76] on link "Strain" at bounding box center [185, 76] width 14 height 5
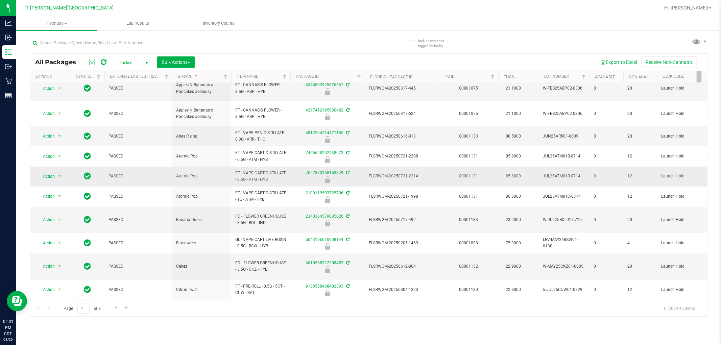
scroll to position [253, 0]
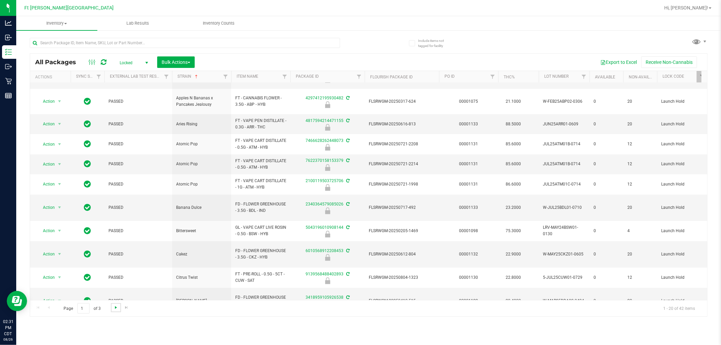
click at [116, 306] on span "Go to the next page" at bounding box center [115, 307] width 5 height 5
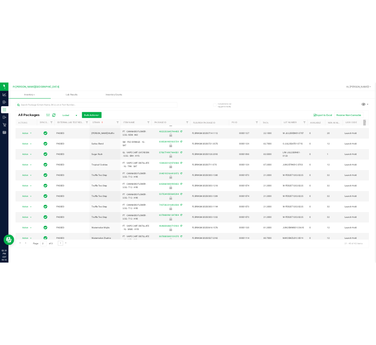
scroll to position [195, 0]
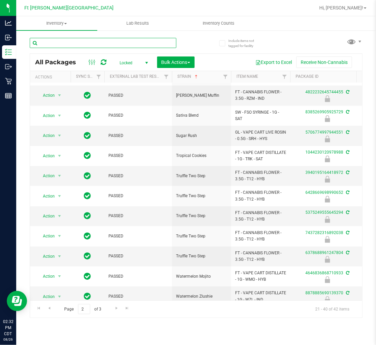
click at [72, 43] on input "text" at bounding box center [103, 43] width 147 height 10
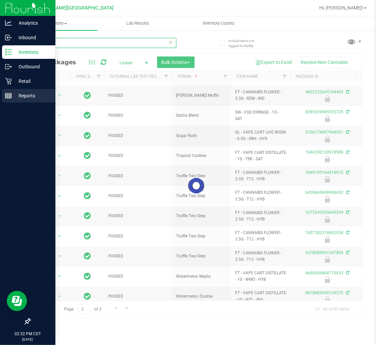
type input "atm"
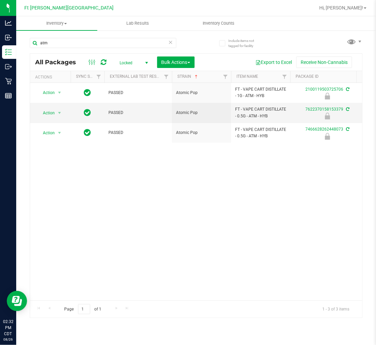
click at [130, 60] on span "Locked" at bounding box center [132, 62] width 37 height 9
click at [130, 76] on li "Active Only" at bounding box center [132, 74] width 37 height 10
click at [116, 228] on div "Action Action Edit attributes Global inventory Locate package Package audit log…" at bounding box center [196, 191] width 332 height 217
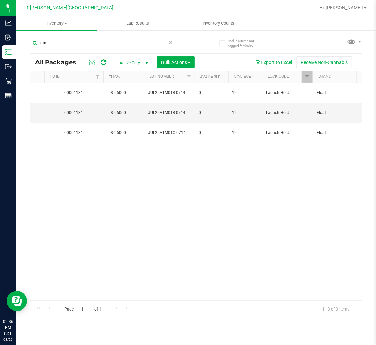
scroll to position [0, 399]
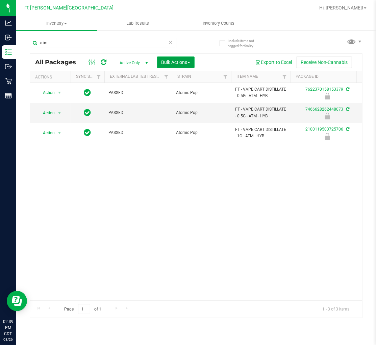
click at [174, 59] on button "Bulk Actions" at bounding box center [176, 61] width 38 height 11
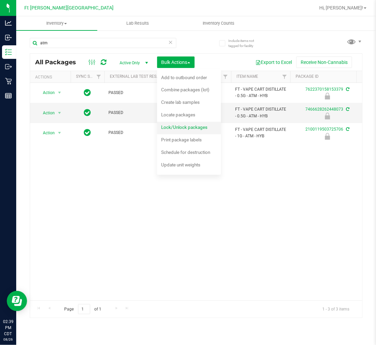
click at [180, 130] on span "Lock/Unlock packages" at bounding box center [184, 126] width 46 height 5
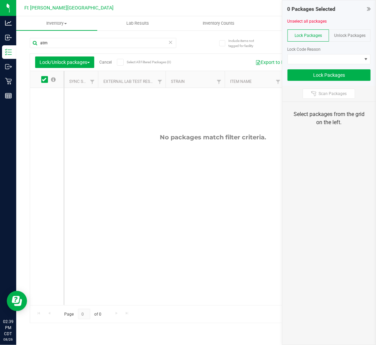
click at [344, 34] on span "Unlock Packages" at bounding box center [349, 35] width 31 height 5
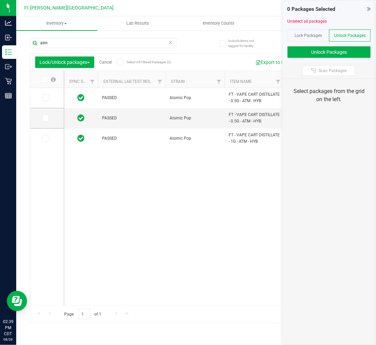
click at [43, 79] on icon at bounding box center [44, 79] width 4 height 0
click at [0, 0] on input "checkbox" at bounding box center [0, 0] width 0 height 0
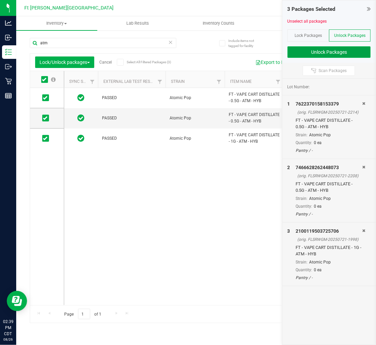
click at [316, 50] on button "Unlock Packages" at bounding box center [329, 51] width 83 height 11
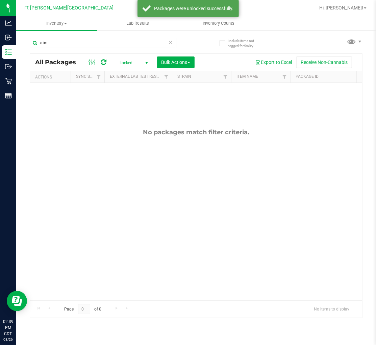
click at [135, 60] on span "Locked" at bounding box center [132, 62] width 37 height 9
click at [133, 71] on li "Active Only" at bounding box center [132, 74] width 37 height 10
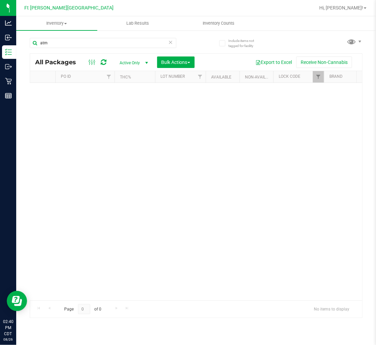
scroll to position [0, 433]
click at [273, 74] on link "Filter" at bounding box center [269, 76] width 11 height 11
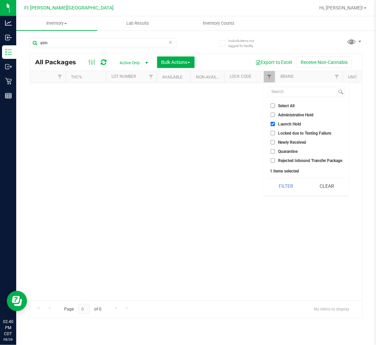
click at [274, 122] on input "Launch Hold" at bounding box center [273, 124] width 4 height 4
checkbox input "false"
click at [281, 184] on button "Filter" at bounding box center [286, 186] width 36 height 15
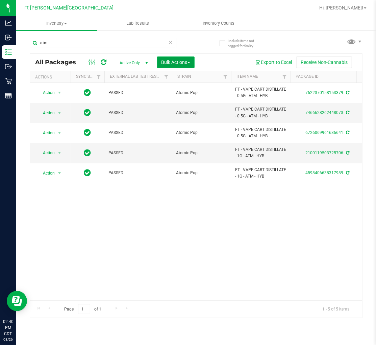
click at [175, 60] on span "Bulk Actions" at bounding box center [176, 62] width 29 height 5
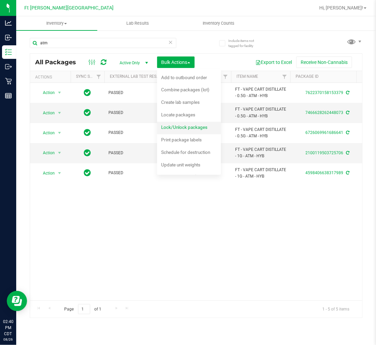
click at [185, 129] on span "Lock/Unlock packages" at bounding box center [184, 126] width 46 height 5
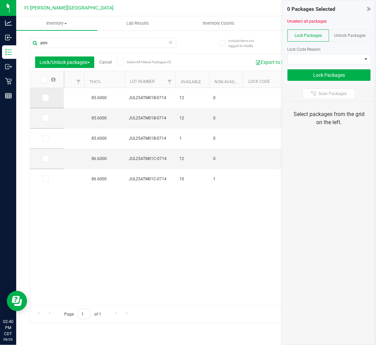
click at [45, 98] on icon at bounding box center [45, 98] width 4 height 0
click at [0, 0] on input "checkbox" at bounding box center [0, 0] width 0 height 0
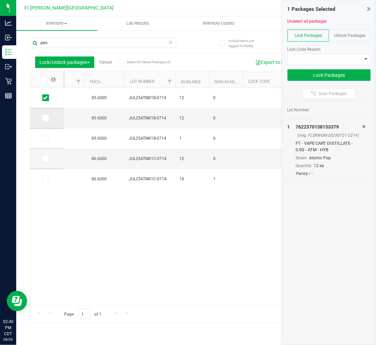
click at [43, 117] on span at bounding box center [45, 118] width 7 height 7
click at [0, 0] on input "checkbox" at bounding box center [0, 0] width 0 height 0
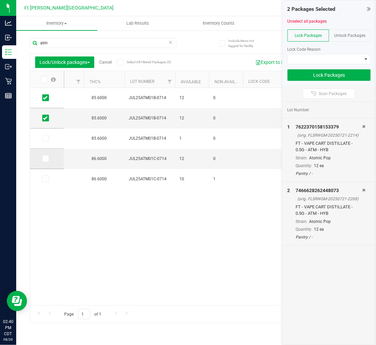
click at [44, 159] on icon at bounding box center [45, 159] width 4 height 0
click at [0, 0] on input "checkbox" at bounding box center [0, 0] width 0 height 0
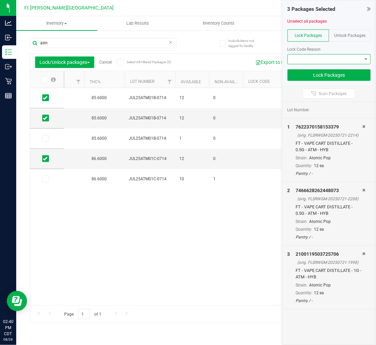
click at [356, 56] on span at bounding box center [325, 58] width 74 height 9
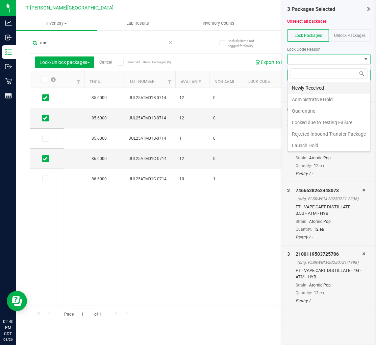
click at [320, 87] on li "Newly Received" at bounding box center [329, 87] width 83 height 11
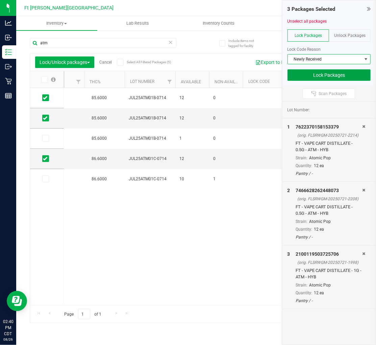
click at [328, 73] on button "Lock Packages" at bounding box center [329, 74] width 83 height 11
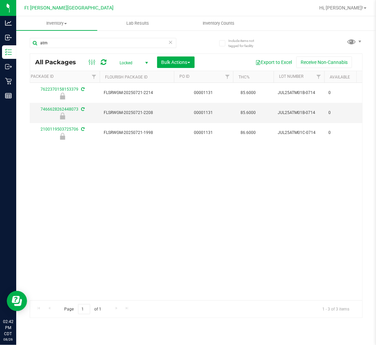
scroll to position [0, 297]
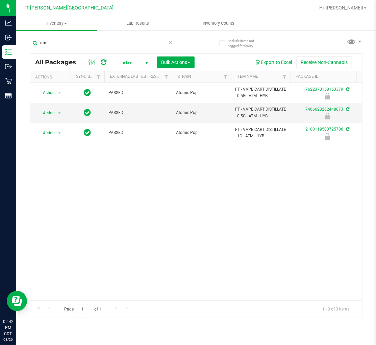
click at [122, 63] on span "Locked" at bounding box center [132, 62] width 37 height 9
click at [125, 72] on li "Active Only" at bounding box center [132, 74] width 37 height 10
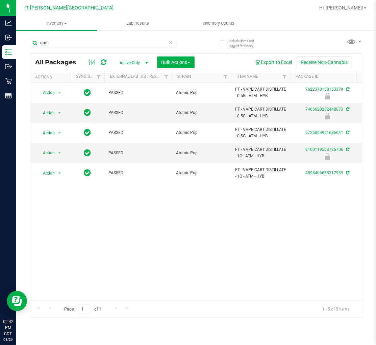
click at [169, 42] on icon at bounding box center [170, 42] width 5 height 8
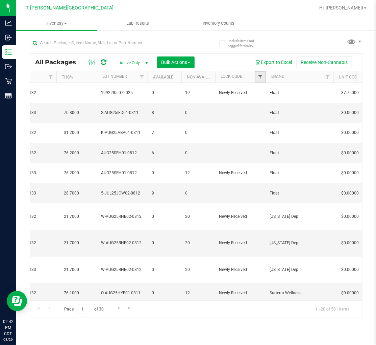
click at [261, 77] on span "Filter" at bounding box center [260, 76] width 5 height 5
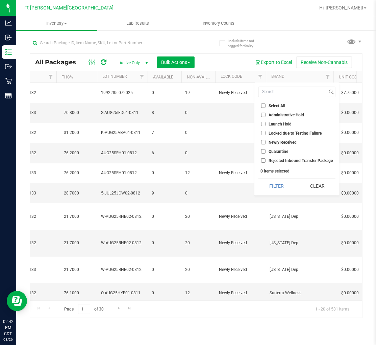
click at [262, 123] on input "Launch Hold" at bounding box center [263, 124] width 4 height 4
click at [276, 186] on button "Filter" at bounding box center [277, 186] width 36 height 15
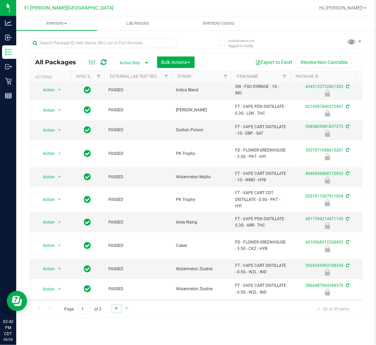
click at [114, 307] on span "Go to the next page" at bounding box center [116, 307] width 5 height 5
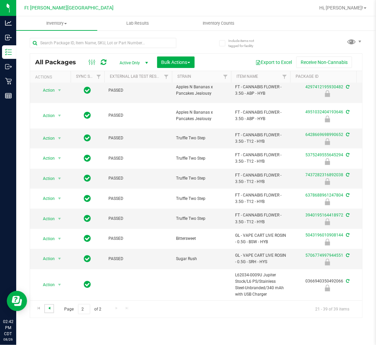
click at [47, 308] on span "Go to the previous page" at bounding box center [49, 307] width 5 height 5
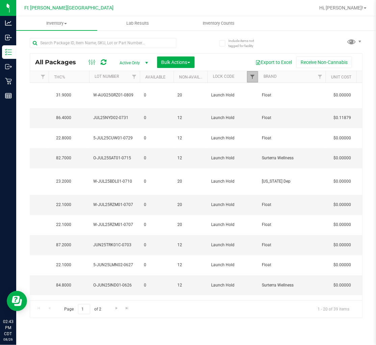
click at [252, 76] on span "Filter" at bounding box center [252, 76] width 5 height 5
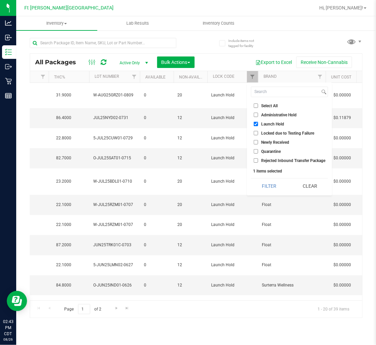
click at [257, 123] on input "Launch Hold" at bounding box center [256, 124] width 4 height 4
checkbox input "false"
click at [273, 185] on button "Filter" at bounding box center [269, 186] width 36 height 15
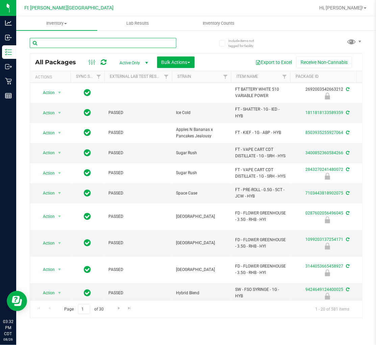
click at [99, 41] on input "text" at bounding box center [103, 43] width 147 height 10
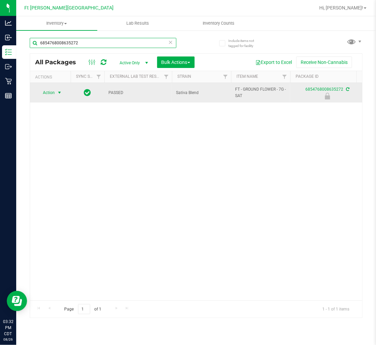
type input "6854768008635272"
click at [52, 90] on span "Action" at bounding box center [46, 92] width 18 height 9
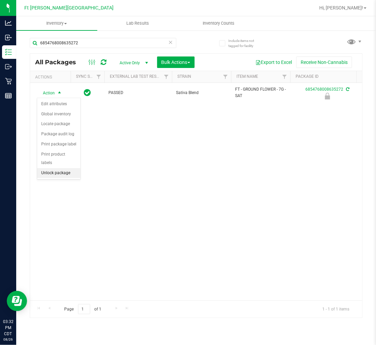
click at [64, 173] on li "Unlock package" at bounding box center [58, 173] width 43 height 10
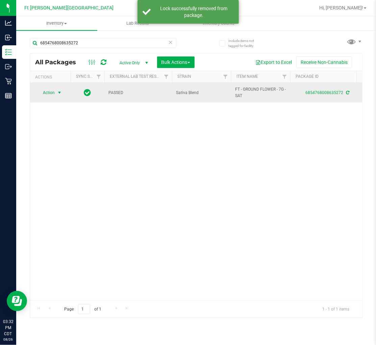
click at [57, 92] on span "select" at bounding box center [59, 92] width 5 height 5
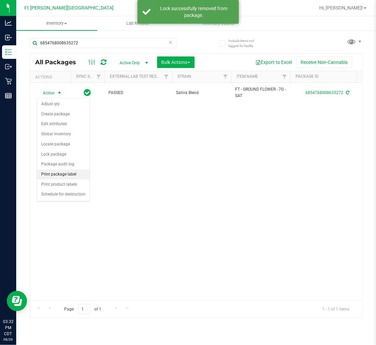
click at [66, 175] on li "Print package label" at bounding box center [63, 174] width 52 height 10
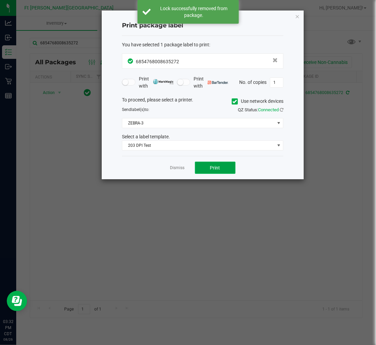
click at [218, 168] on span "Print" at bounding box center [215, 167] width 10 height 5
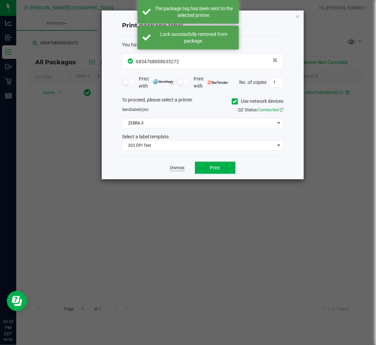
click at [176, 168] on link "Dismiss" at bounding box center [177, 168] width 15 height 6
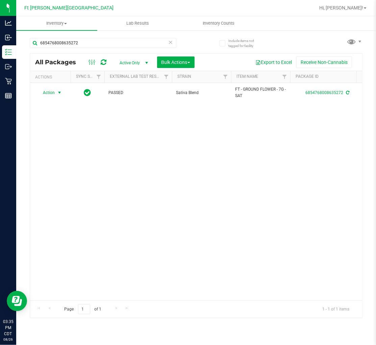
click at [169, 41] on icon at bounding box center [170, 42] width 5 height 8
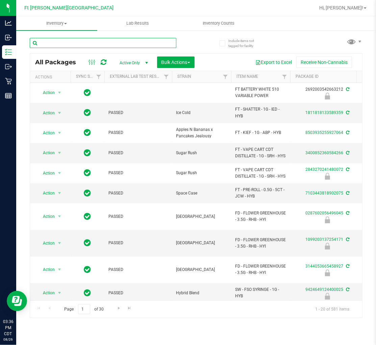
click at [90, 42] on input "text" at bounding box center [103, 43] width 147 height 10
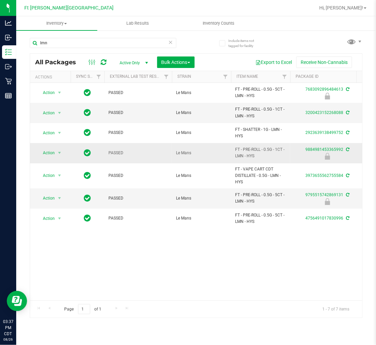
click at [239, 156] on span "FT - PRE-ROLL - 0.5G - 1CT - LMN - HYS" at bounding box center [260, 152] width 51 height 13
copy tr "FT - PRE-ROLL - 0.5G - 1CT - LMN - HYS"
click at [99, 41] on input "lmn" at bounding box center [103, 43] width 147 height 10
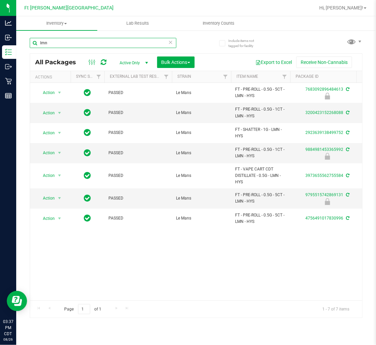
click at [99, 41] on input "lmn" at bounding box center [103, 43] width 147 height 10
paste input "FT - PRE-ROLL - 0.5G - 1CT - LMN - HYS"
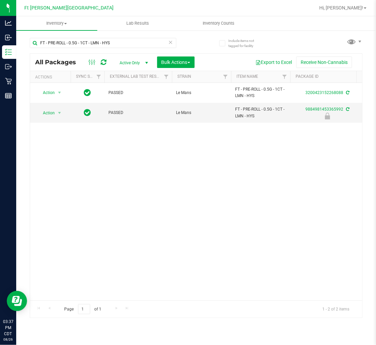
click at [100, 235] on div "Action Action Adjust qty Create package Edit attributes Global inventory Locate…" at bounding box center [196, 191] width 332 height 217
click at [122, 43] on input "FT - PRE-ROLL - 0.5G - 1CT - LMN - HYS" at bounding box center [103, 43] width 147 height 10
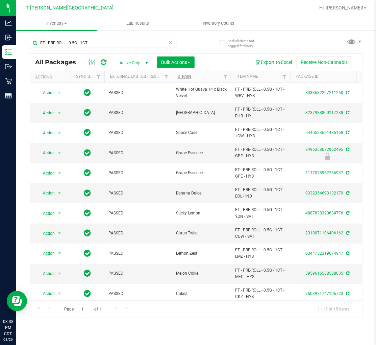
type input "FT - PRE-ROLL - 0.5G - 1CT"
click at [185, 77] on link "Strain" at bounding box center [185, 76] width 14 height 5
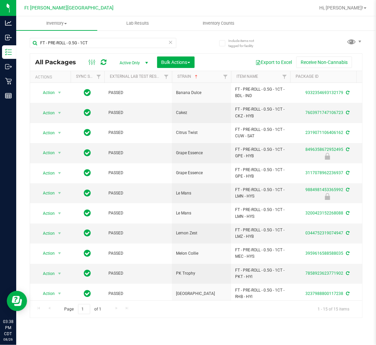
click at [170, 42] on icon at bounding box center [170, 42] width 5 height 8
